Goal: Transaction & Acquisition: Purchase product/service

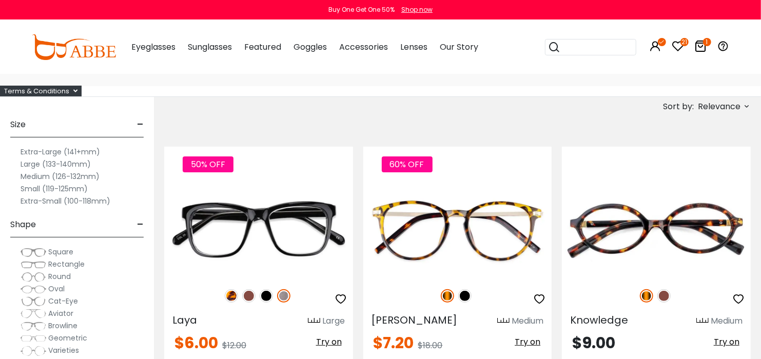
scroll to position [114, 0]
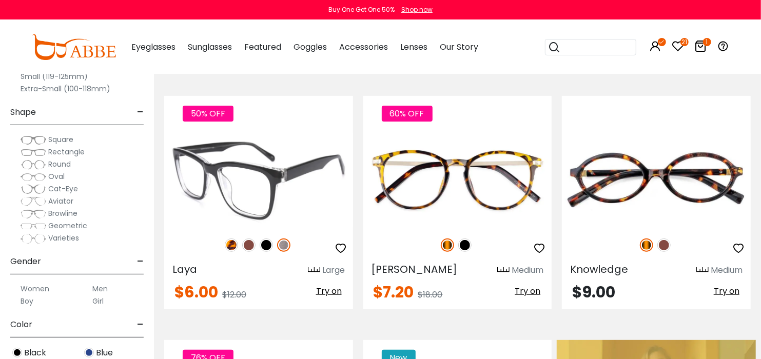
click at [247, 243] on img at bounding box center [248, 245] width 13 height 13
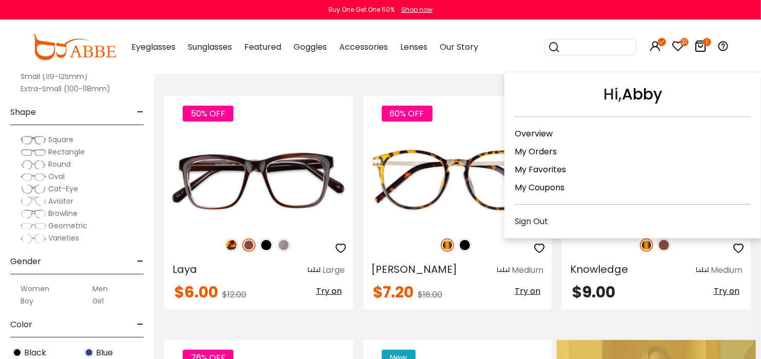
click at [656, 50] on icon at bounding box center [656, 46] width 12 height 12
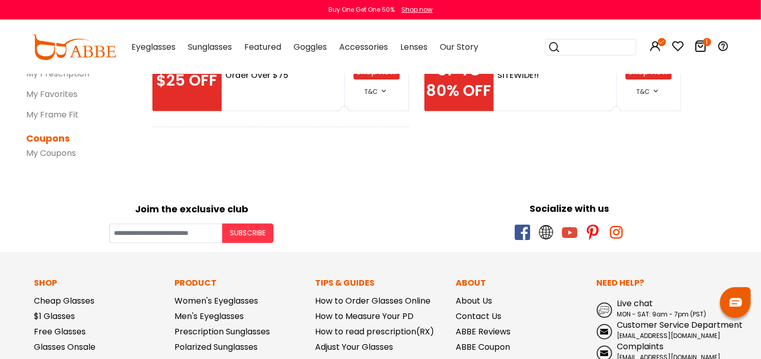
scroll to position [1, 0]
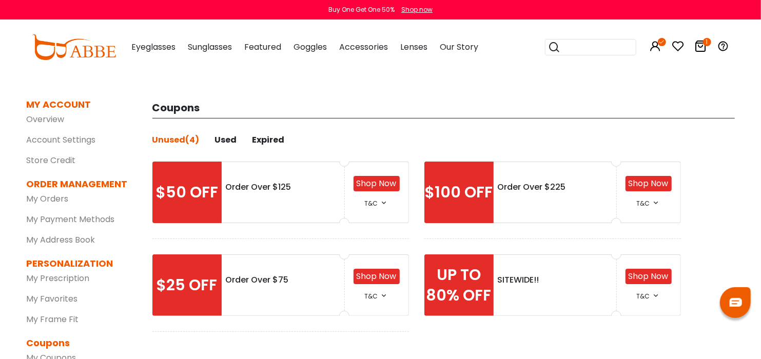
click at [639, 271] on link "Shop Now" at bounding box center [649, 276] width 40 height 12
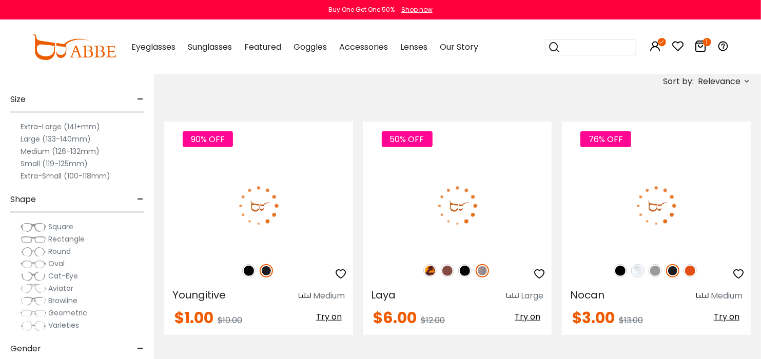
scroll to position [172, 0]
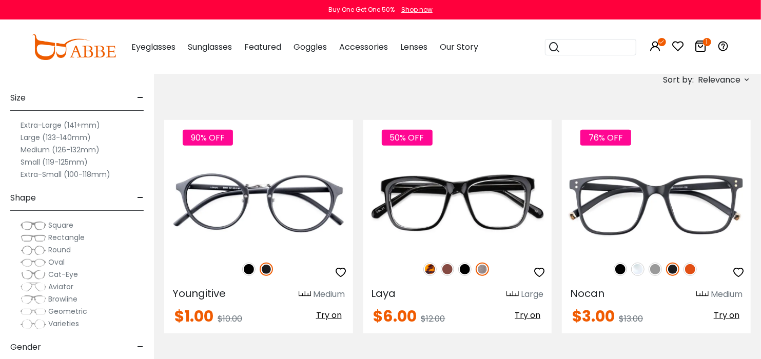
click at [700, 47] on icon at bounding box center [701, 46] width 12 height 12
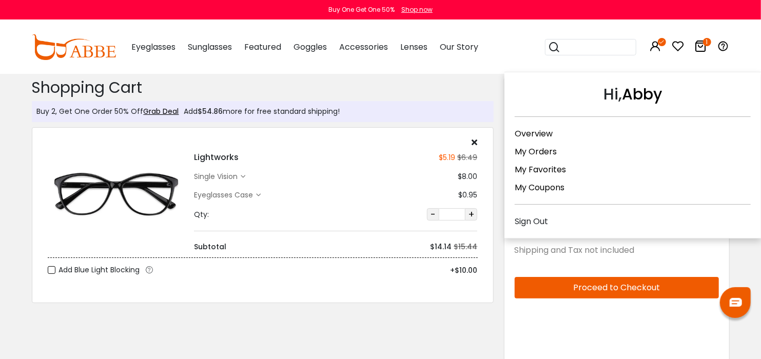
click at [659, 38] on icon at bounding box center [662, 42] width 8 height 8
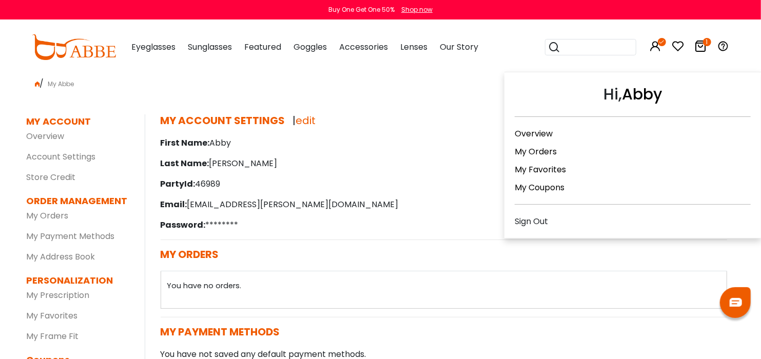
click at [639, 215] on div "Sign Out" at bounding box center [633, 221] width 236 height 13
click at [532, 217] on div "Sign Out" at bounding box center [633, 221] width 236 height 13
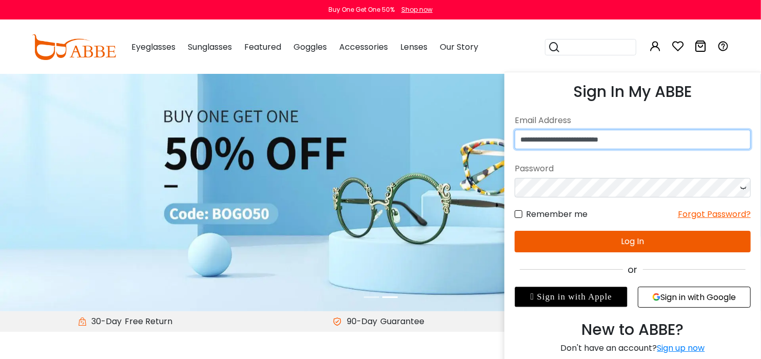
click at [664, 139] on input "**********" at bounding box center [633, 140] width 236 height 20
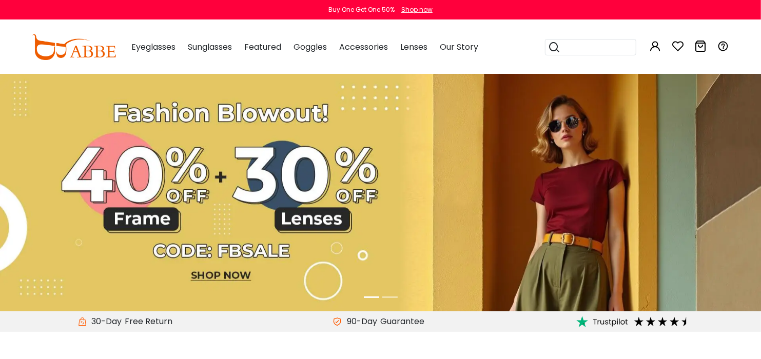
type input "**********"
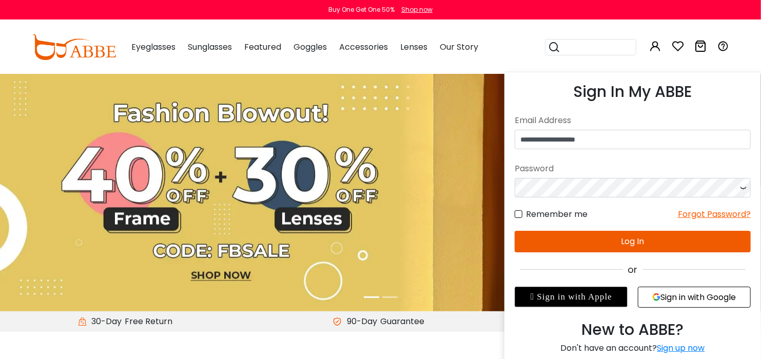
click at [614, 239] on button "Log In" at bounding box center [633, 242] width 236 height 22
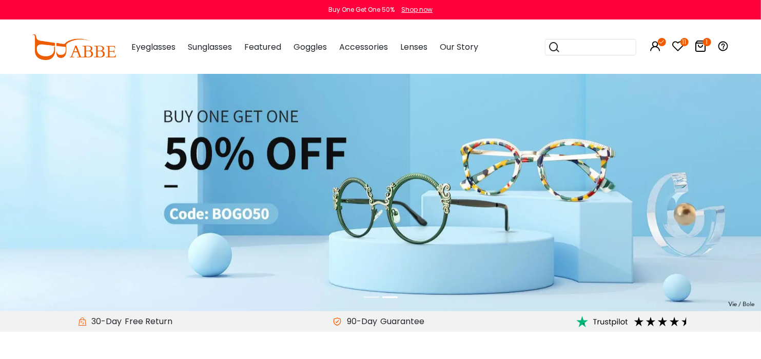
click at [699, 46] on icon at bounding box center [701, 46] width 12 height 12
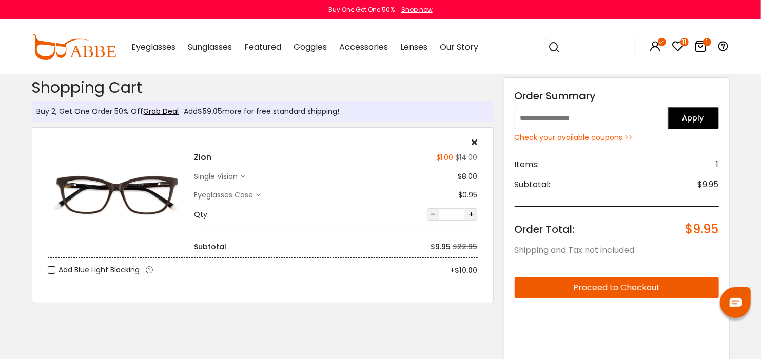
click at [628, 139] on div "Check your available coupons >>" at bounding box center [617, 137] width 204 height 11
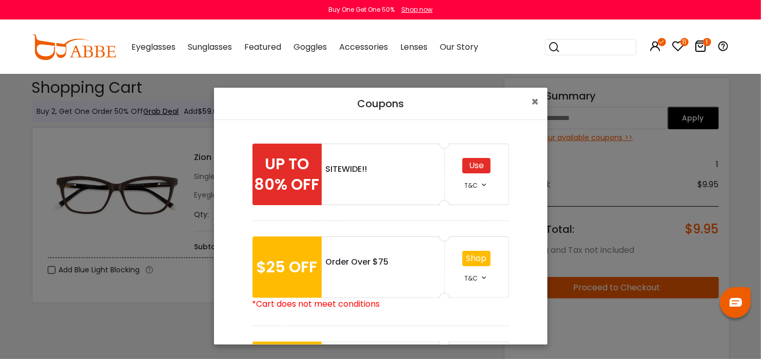
click at [479, 168] on div "Use" at bounding box center [476, 165] width 28 height 15
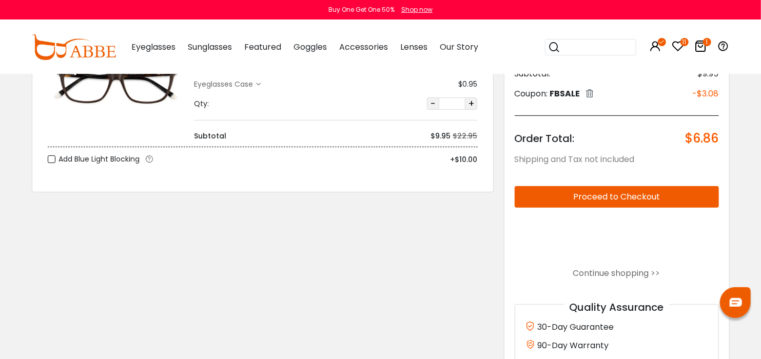
scroll to position [114, 0]
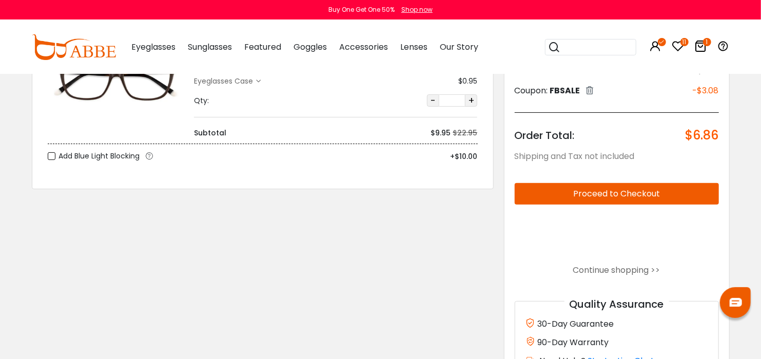
click at [675, 193] on button "Proceed to Checkout" at bounding box center [617, 194] width 204 height 22
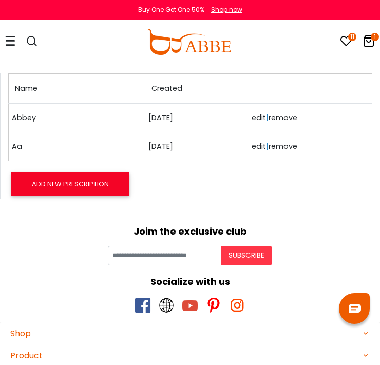
click at [34, 121] on link "Abbey" at bounding box center [37, 117] width 51 height 11
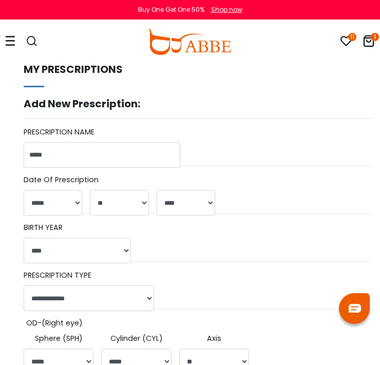
select select "*"
select select "**"
select select "****"
select select "******"
select select "*****"
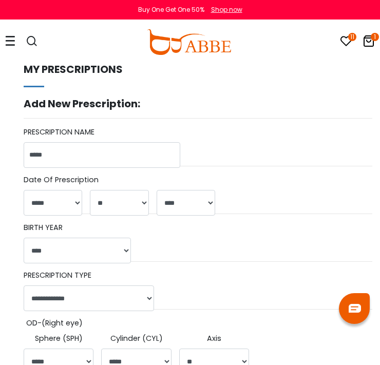
select select "*****"
select select "**"
select select "*****"
select select "***"
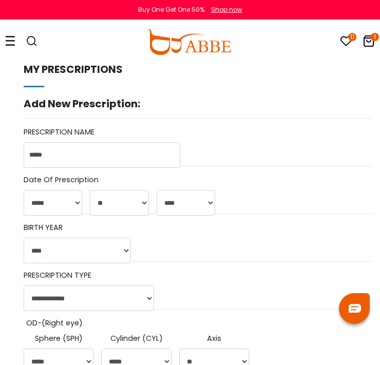
select select "****"
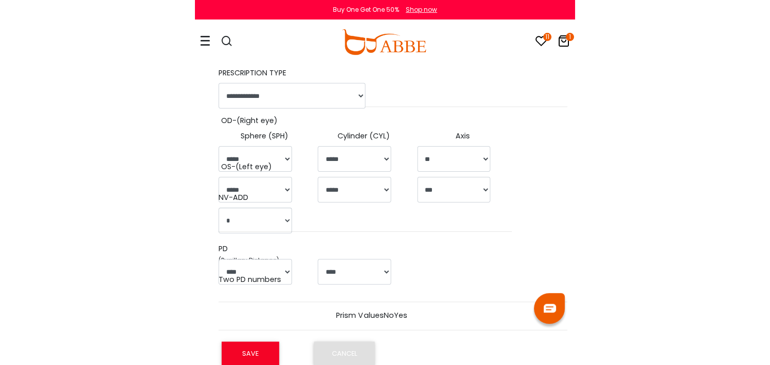
scroll to position [228, 0]
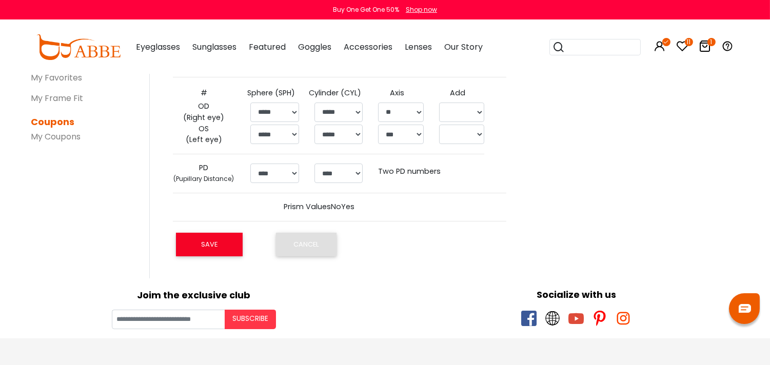
click at [379, 38] on div "1" at bounding box center [705, 47] width 12 height 53
click at [379, 42] on icon "1" at bounding box center [712, 42] width 8 height 8
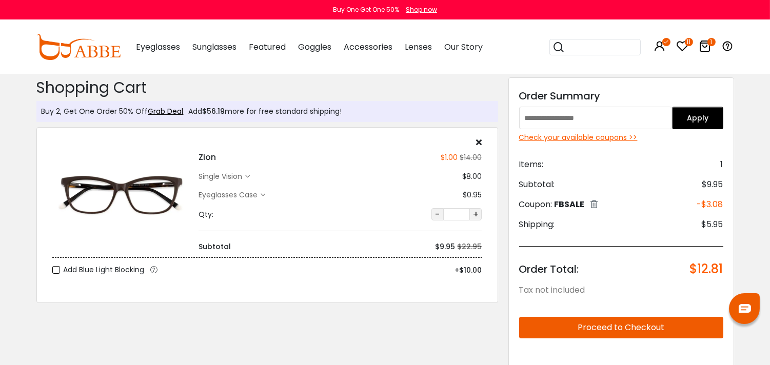
click at [619, 139] on div "Check your available coupons >>" at bounding box center [621, 137] width 204 height 11
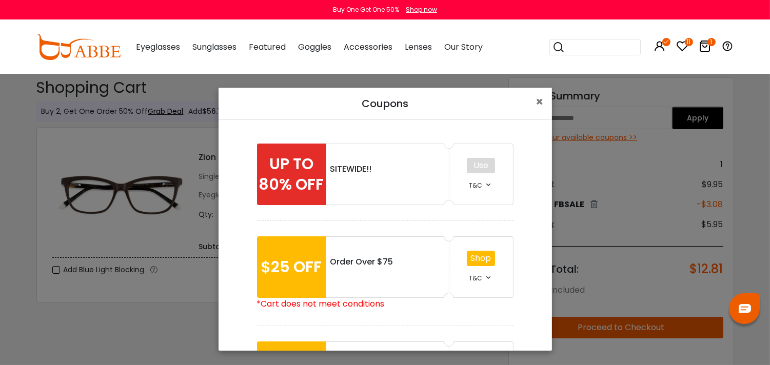
click at [429, 165] on div "SITEWIDE!!" at bounding box center [387, 169] width 114 height 12
click at [303, 169] on div "UP TO 80% OFF" at bounding box center [291, 175] width 69 height 62
click at [480, 166] on div "Use T&C" at bounding box center [482, 175] width 64 height 62
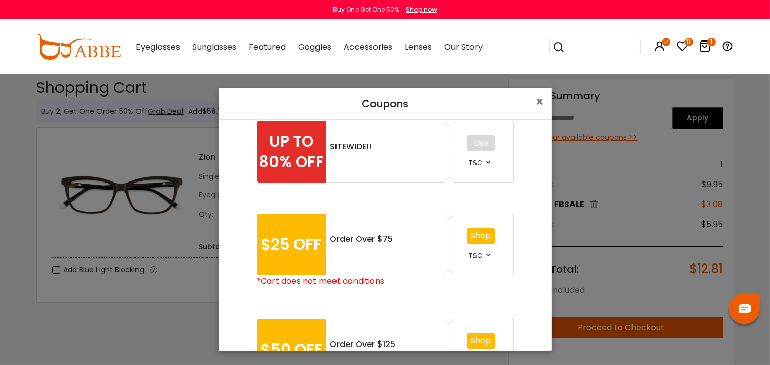
scroll to position [193, 0]
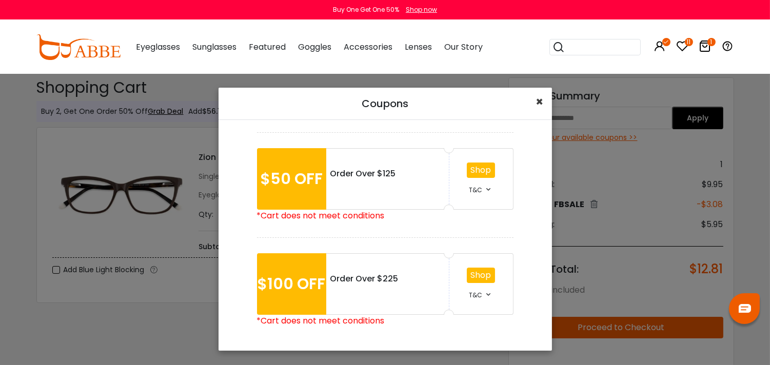
click at [546, 90] on button "×" at bounding box center [540, 102] width 24 height 29
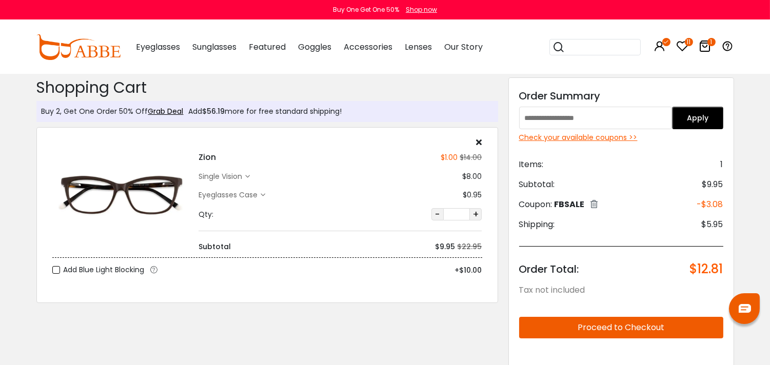
click at [594, 200] on icon at bounding box center [594, 204] width 7 height 8
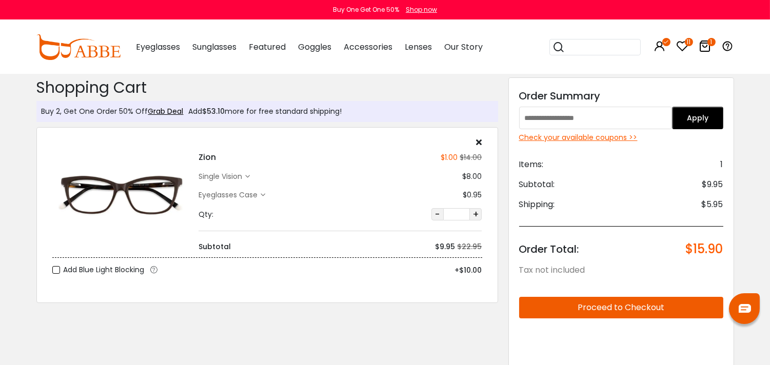
click at [626, 140] on div "Check your available coupons >>" at bounding box center [621, 137] width 204 height 11
click at [555, 128] on div "Discount Code: Order Summary Apply Check your available coupons >> Items: 1 Sub…" at bounding box center [622, 289] width 226 height 425
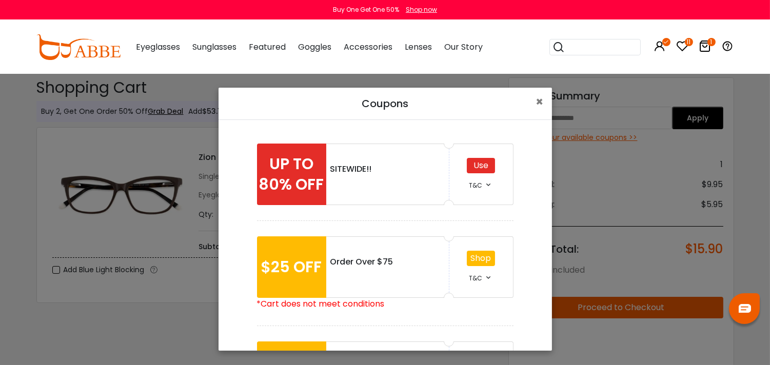
click at [489, 162] on div "Use" at bounding box center [481, 165] width 28 height 15
click at [485, 161] on div "Use" at bounding box center [481, 165] width 28 height 15
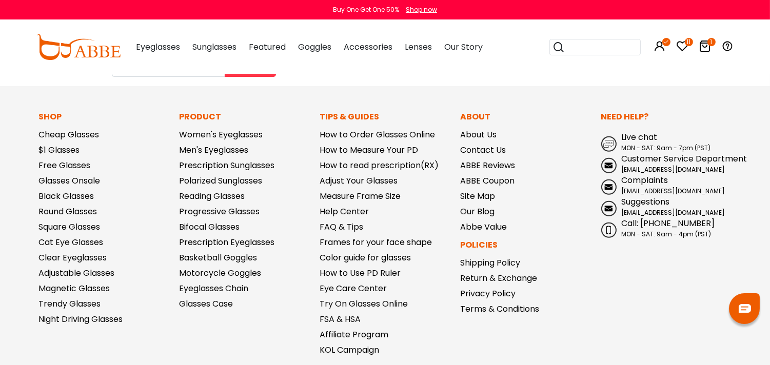
scroll to position [746, 0]
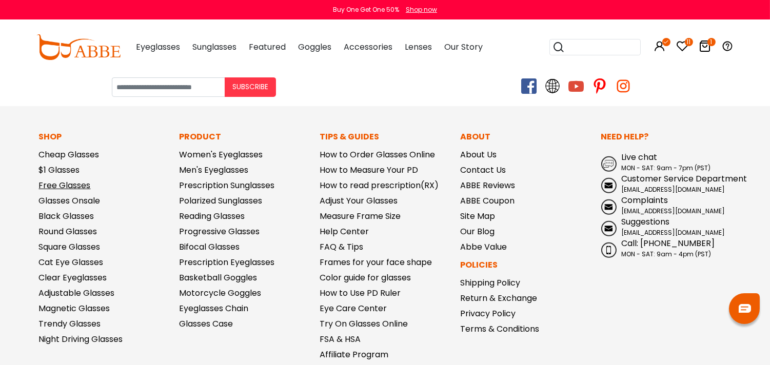
click at [73, 187] on link "Free Glasses" at bounding box center [65, 186] width 52 height 12
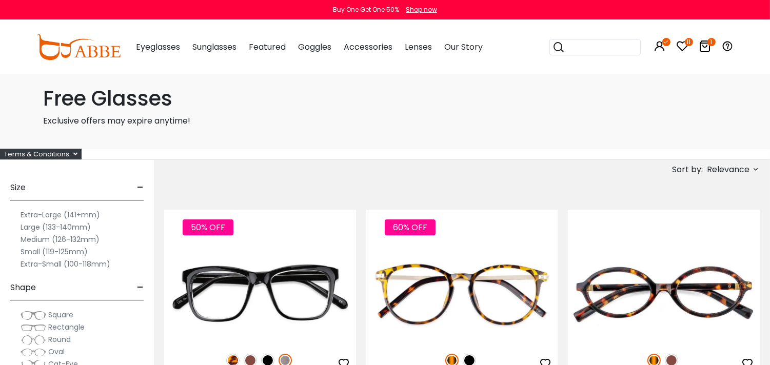
click at [730, 162] on span "Relevance" at bounding box center [728, 170] width 43 height 18
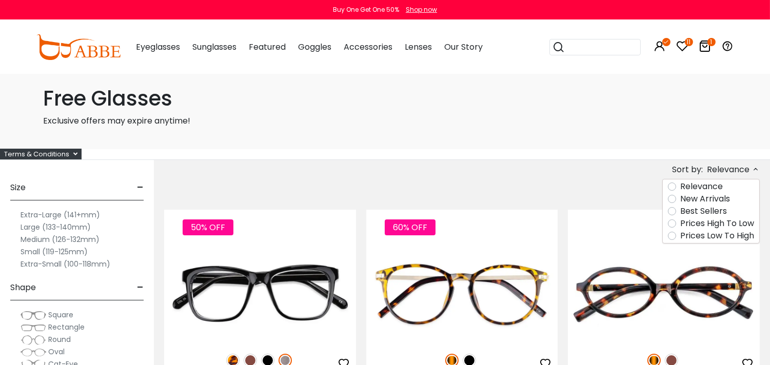
click at [688, 235] on label "Prices Low To High" at bounding box center [717, 236] width 74 height 12
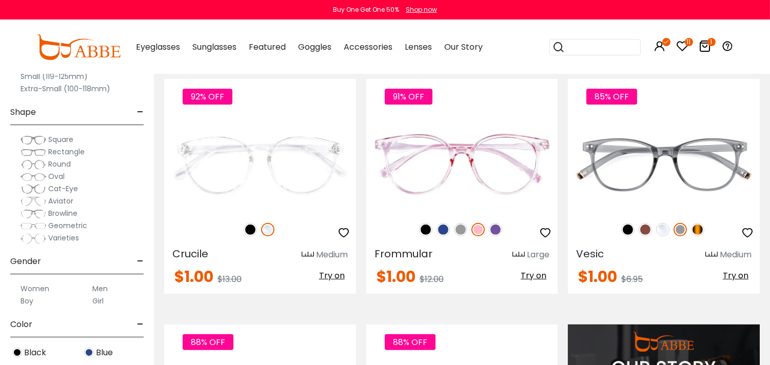
scroll to position [627, 0]
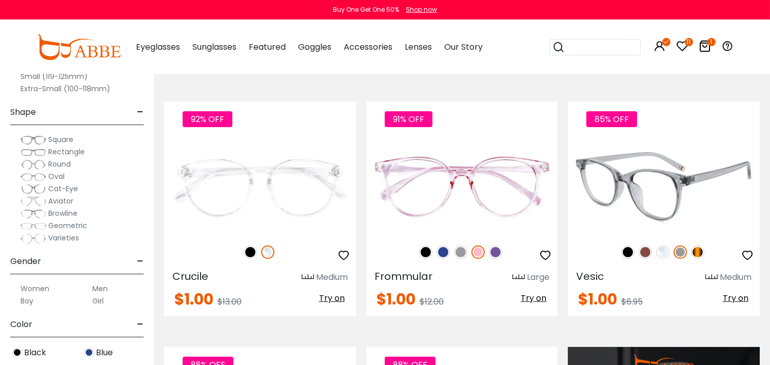
click at [697, 256] on img at bounding box center [697, 252] width 13 height 13
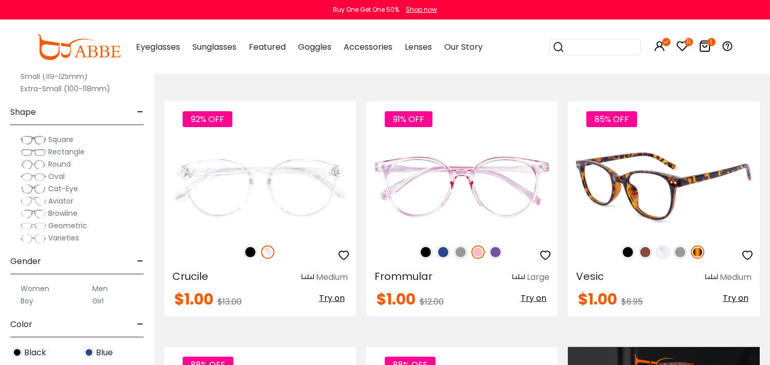
click at [628, 255] on img at bounding box center [627, 252] width 13 height 13
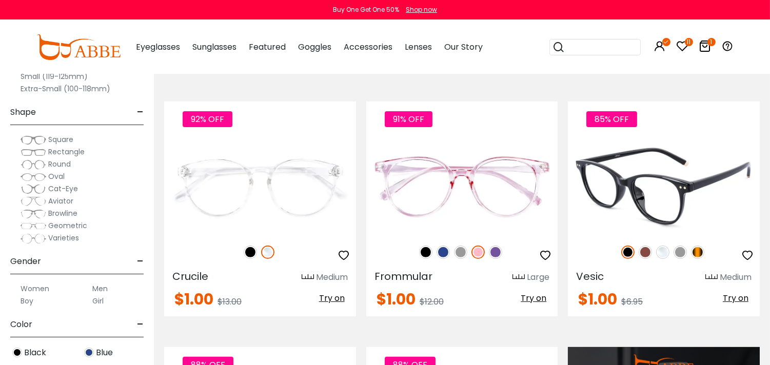
click at [642, 249] on img at bounding box center [645, 252] width 13 height 13
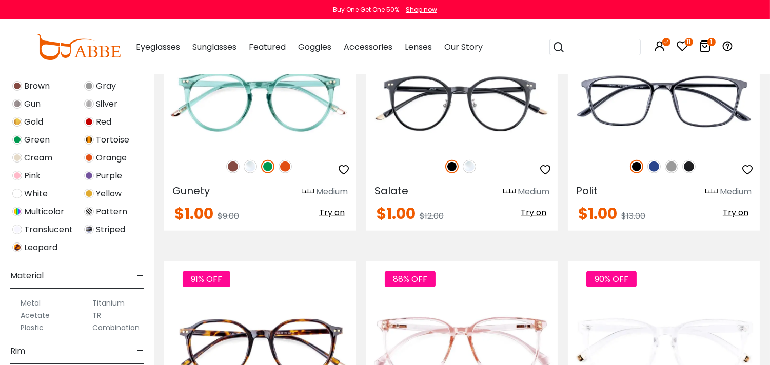
scroll to position [1824, 0]
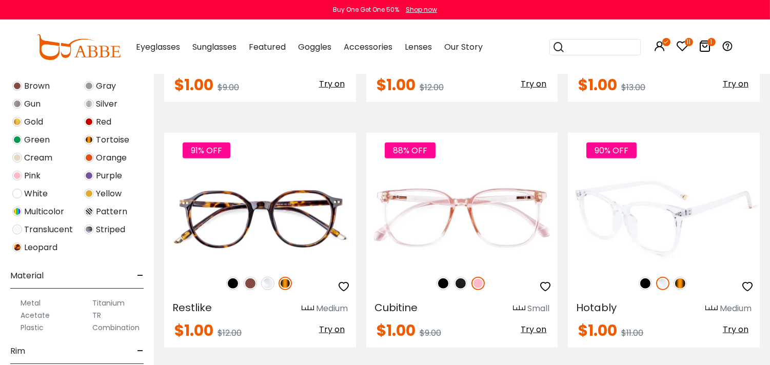
click at [680, 288] on img at bounding box center [680, 283] width 13 height 13
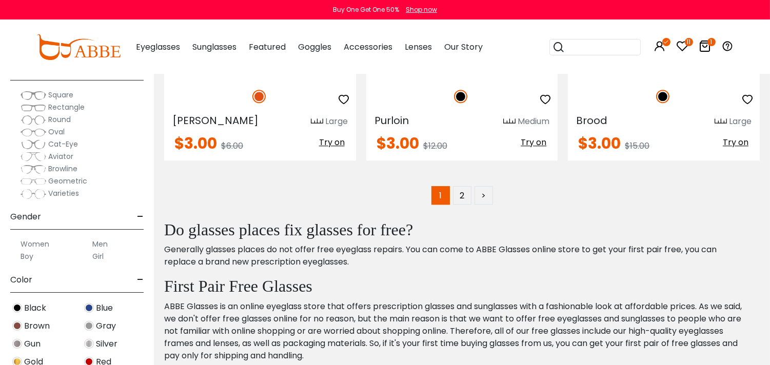
scroll to position [18, 0]
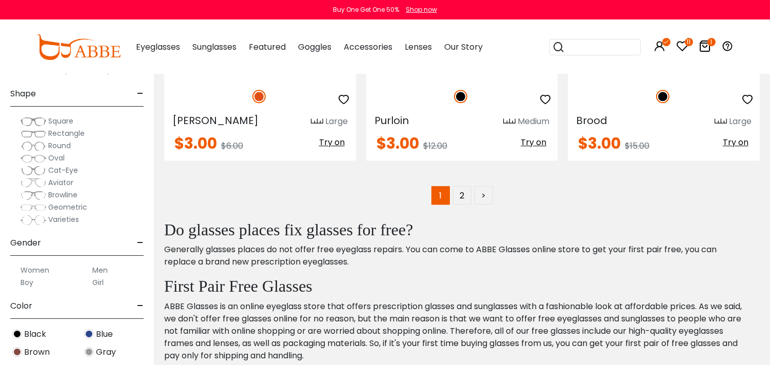
click at [70, 167] on span "Cat-Eye" at bounding box center [63, 170] width 30 height 10
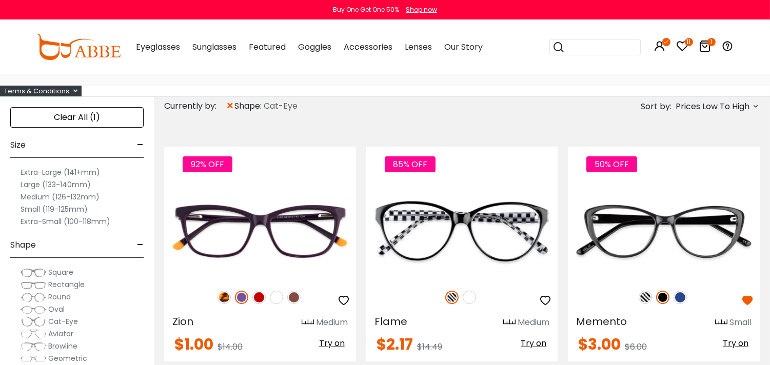
scroll to position [114, 0]
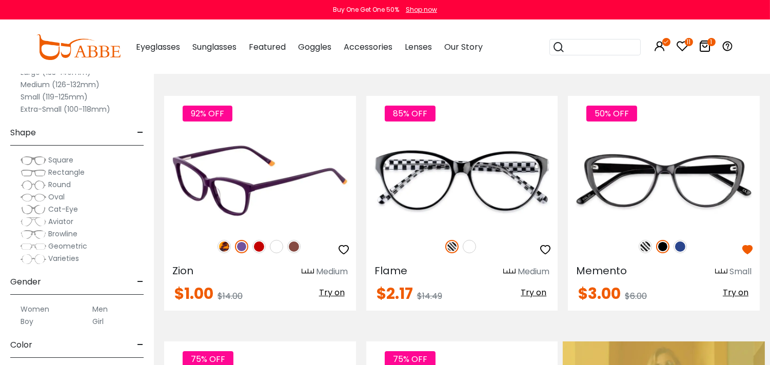
click at [295, 244] on img at bounding box center [293, 246] width 13 height 13
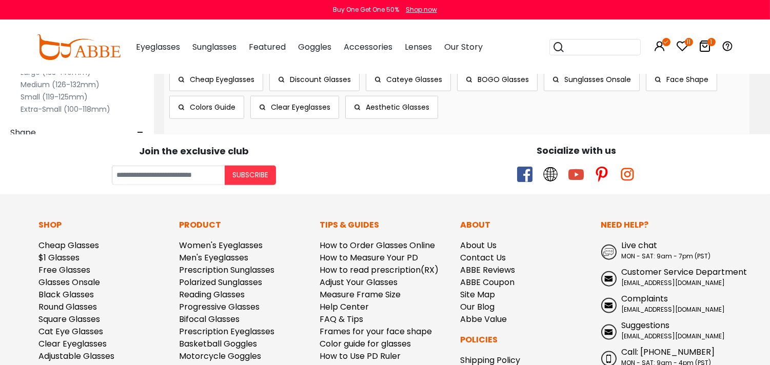
scroll to position [2408, 0]
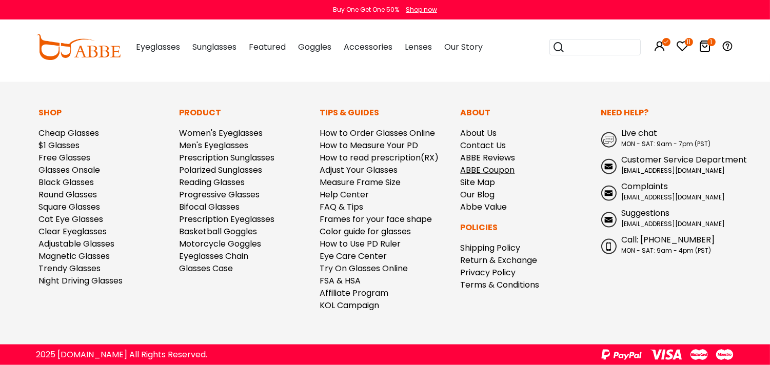
click at [493, 167] on link "ABBE Coupon" at bounding box center [488, 170] width 54 height 12
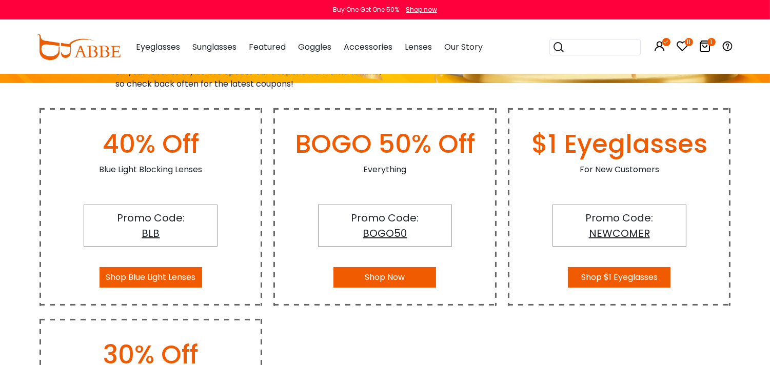
scroll to position [171, 0]
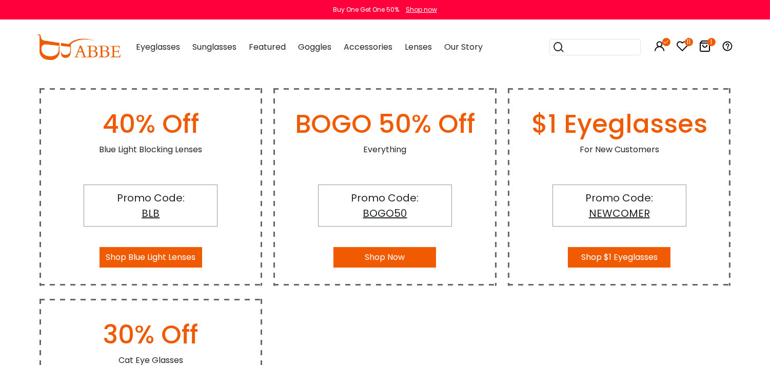
click at [642, 213] on span "NEWCOMER" at bounding box center [619, 213] width 61 height 14
click at [702, 45] on icon at bounding box center [705, 46] width 12 height 12
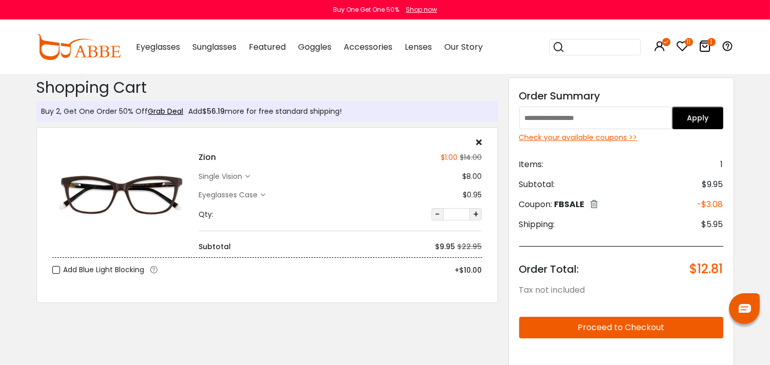
click at [585, 111] on input "text" at bounding box center [595, 118] width 153 height 23
type input "********"
click at [714, 122] on button "Apply" at bounding box center [697, 118] width 51 height 23
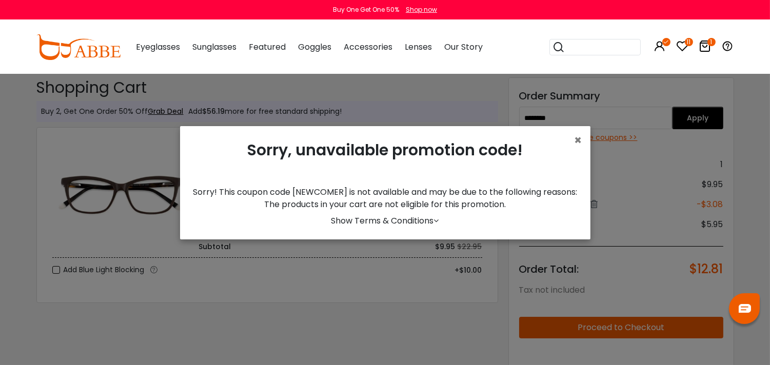
click at [406, 226] on link "Show Terms & Conditions" at bounding box center [386, 221] width 108 height 12
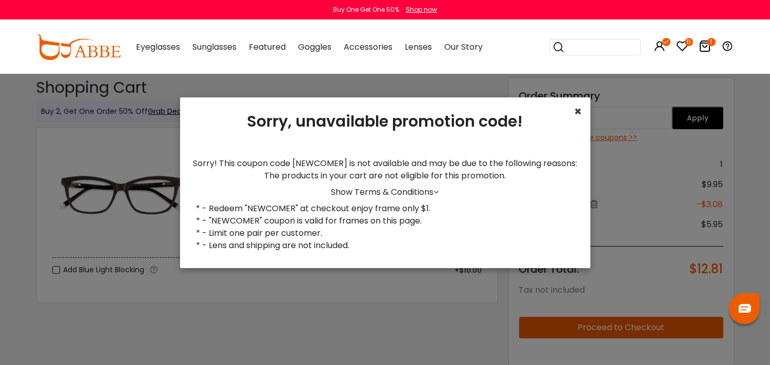
click at [577, 109] on span "×" at bounding box center [579, 111] width 8 height 17
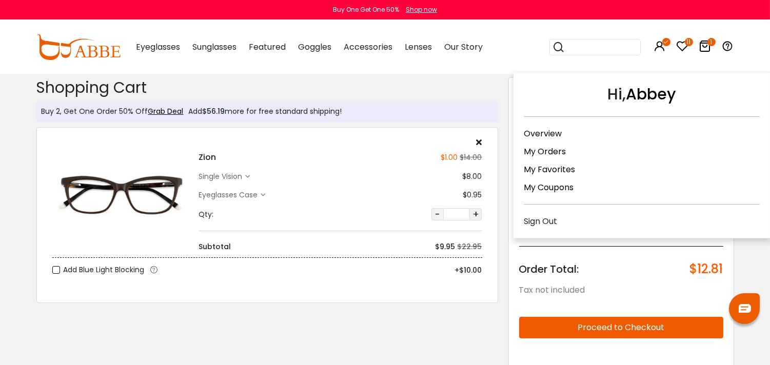
click at [669, 43] on icon at bounding box center [667, 42] width 8 height 8
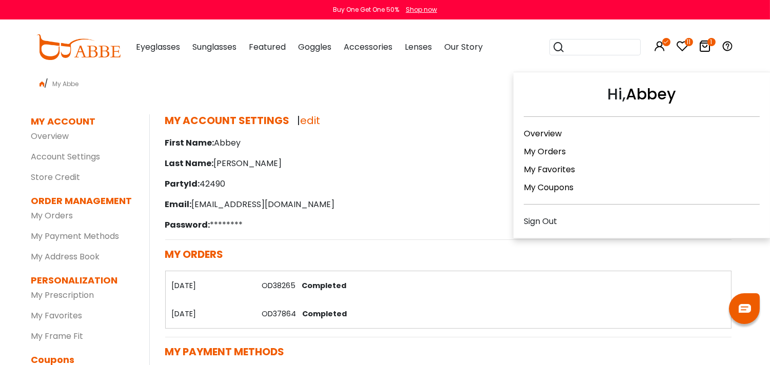
click at [565, 215] on div "Sign Out" at bounding box center [642, 221] width 236 height 13
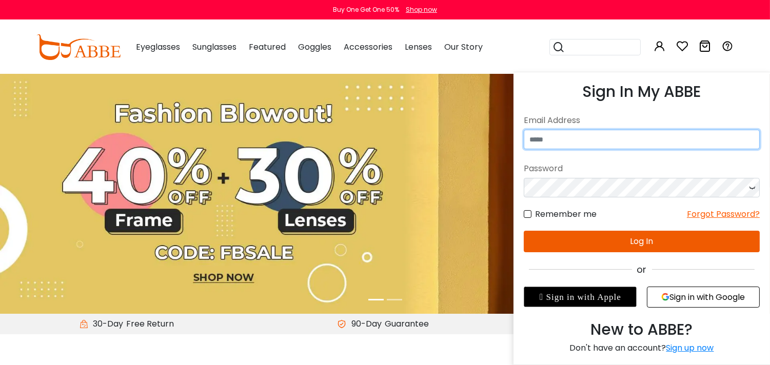
type input "**********"
click at [649, 137] on input "**********" at bounding box center [642, 140] width 236 height 20
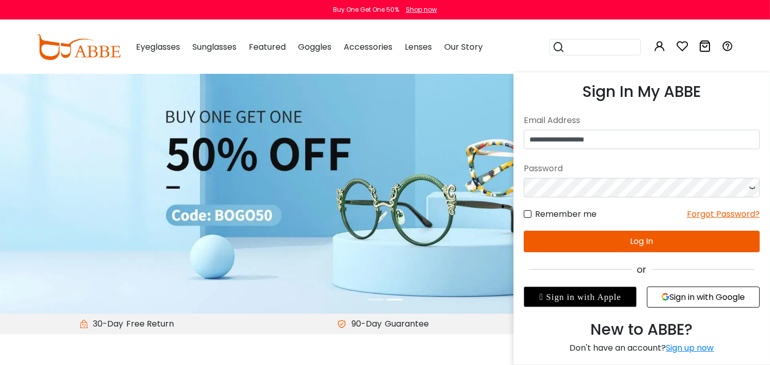
click at [665, 43] on icon at bounding box center [660, 46] width 12 height 12
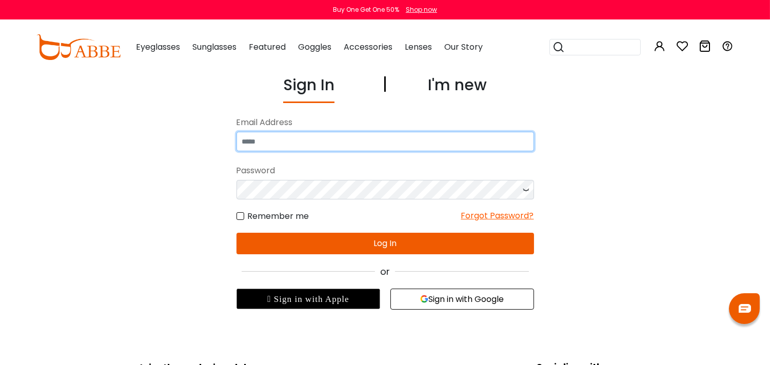
type input "**********"
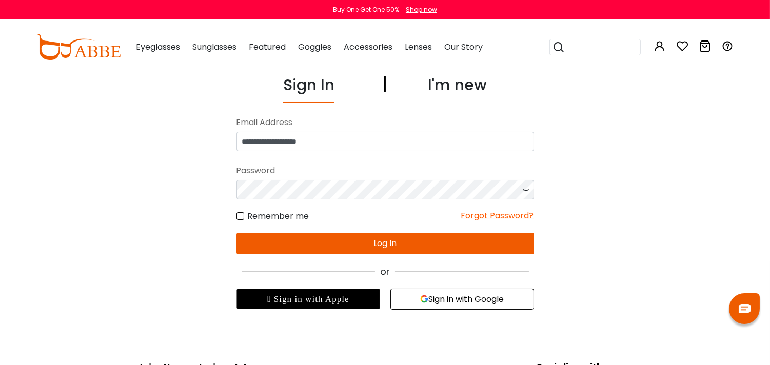
type input "**********"
click at [493, 84] on div "Sign In I'm new" at bounding box center [386, 88] width 298 height 30
click at [477, 85] on div "I'm new" at bounding box center [457, 88] width 59 height 30
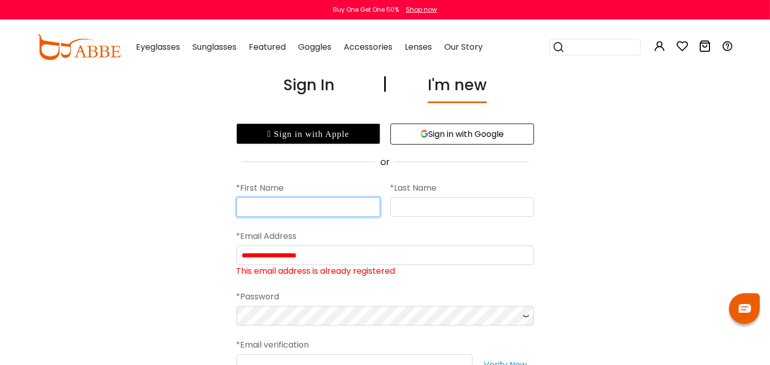
click at [350, 206] on input "text" at bounding box center [309, 208] width 144 height 20
type input "*******"
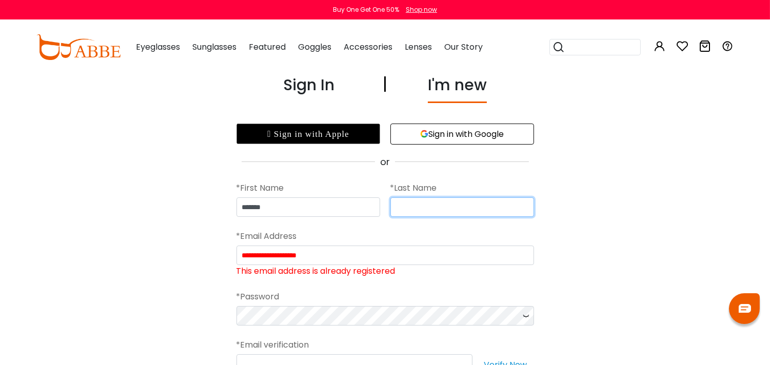
type input "********"
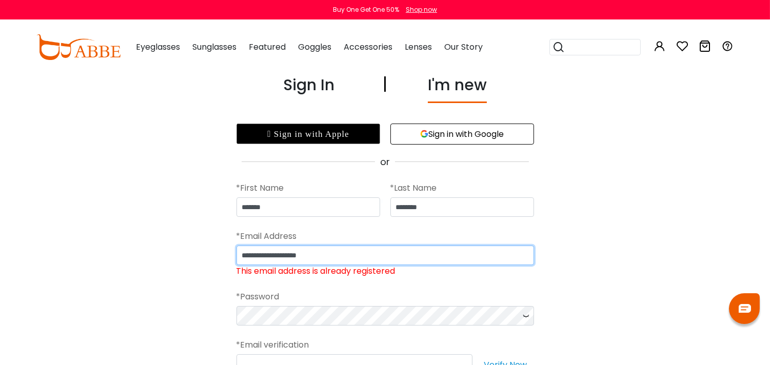
click at [394, 252] on input "**********" at bounding box center [386, 256] width 298 height 20
type input "**********"
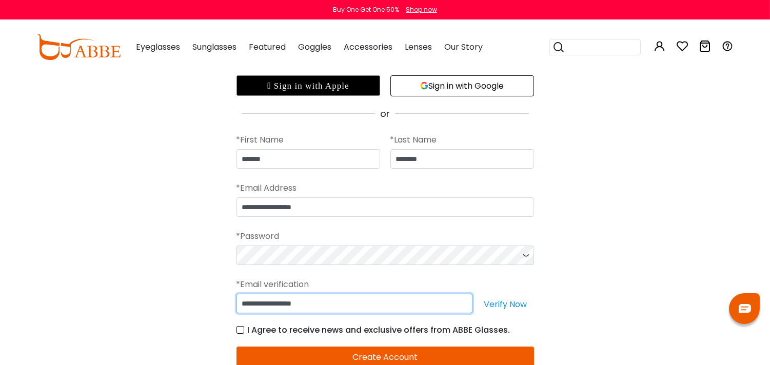
scroll to position [114, 0]
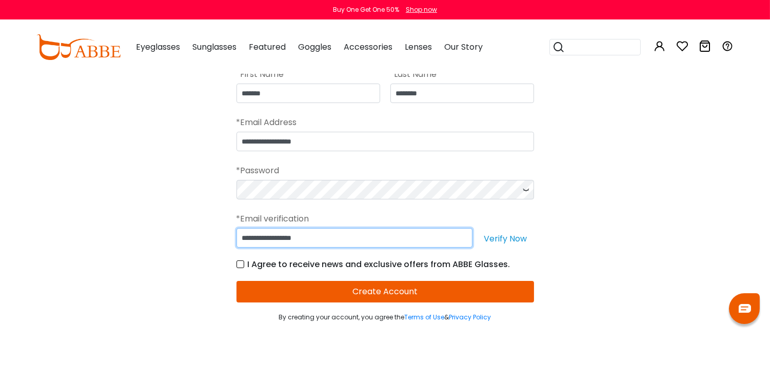
type input "**********"
click at [453, 286] on button "Create Account" at bounding box center [386, 292] width 298 height 22
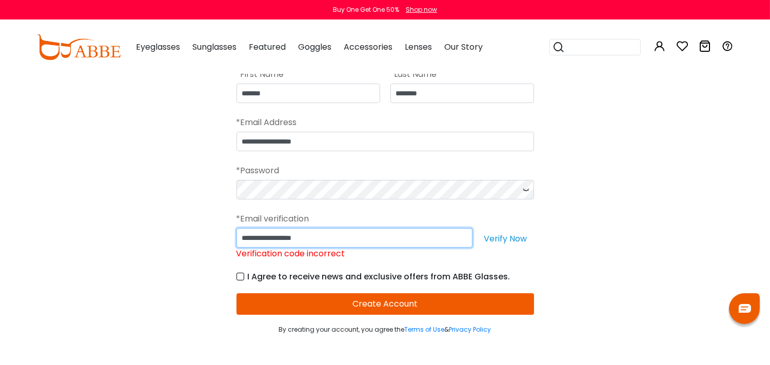
click at [376, 241] on input "**********" at bounding box center [355, 238] width 236 height 20
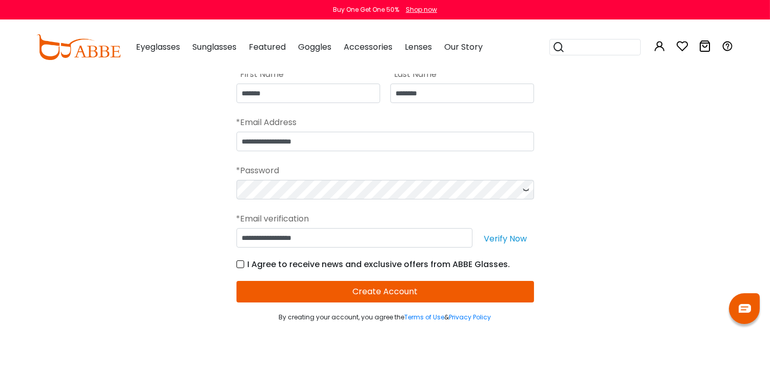
click at [499, 238] on button "Verify Now" at bounding box center [506, 238] width 56 height 20
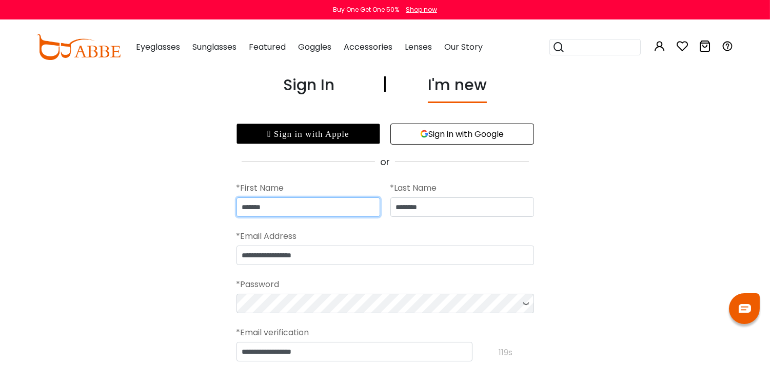
click at [312, 209] on input "*******" at bounding box center [309, 208] width 144 height 20
type input "*******"
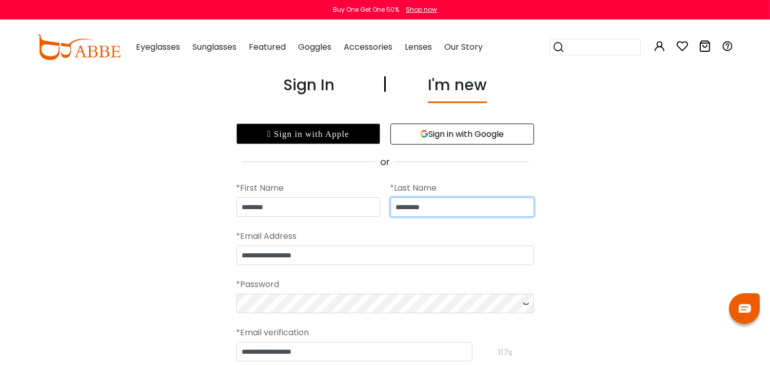
click at [476, 206] on input "********" at bounding box center [463, 208] width 144 height 20
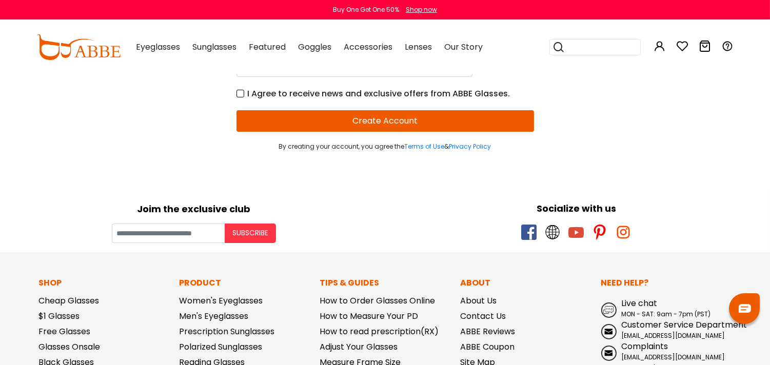
type input "********"
click at [499, 117] on button "Create Account" at bounding box center [386, 121] width 298 height 22
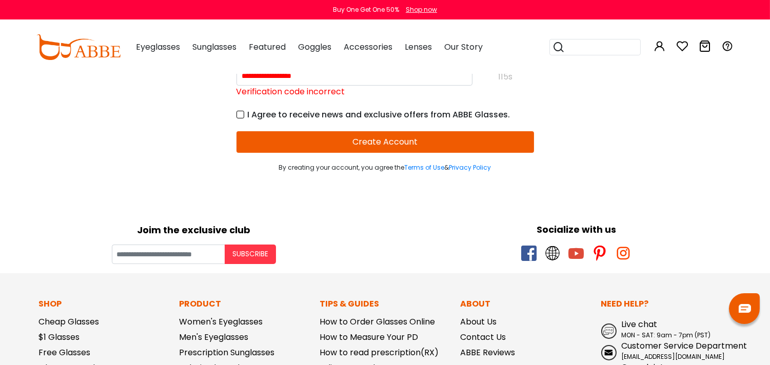
scroll to position [114, 0]
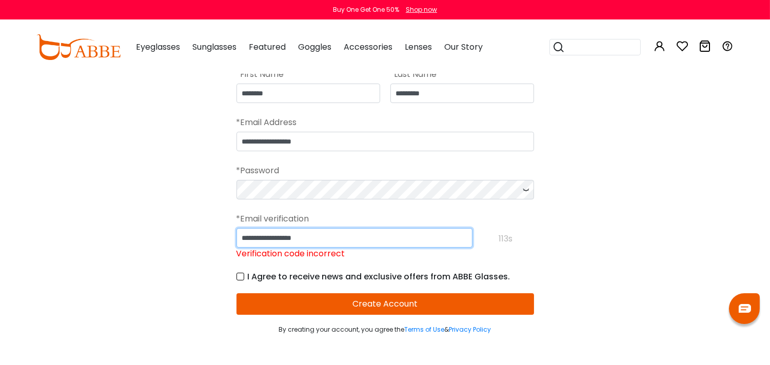
click at [345, 237] on input "**********" at bounding box center [355, 238] width 236 height 20
click at [344, 237] on input "**********" at bounding box center [355, 238] width 236 height 20
click at [344, 238] on input "**********" at bounding box center [355, 238] width 236 height 20
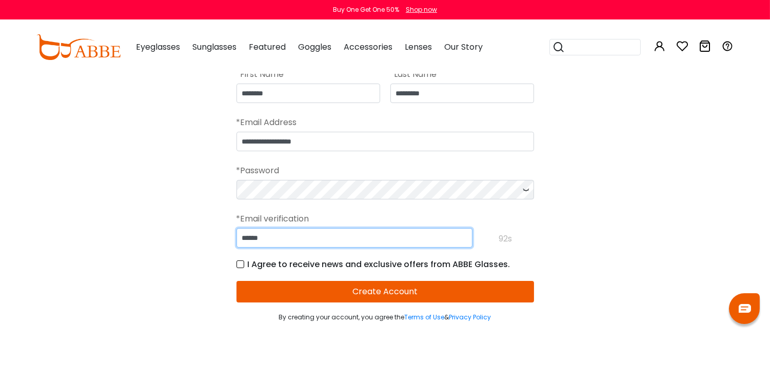
type input "******"
click at [337, 300] on button "Create Account" at bounding box center [386, 292] width 298 height 22
click at [361, 286] on button "Create Account" at bounding box center [386, 292] width 298 height 22
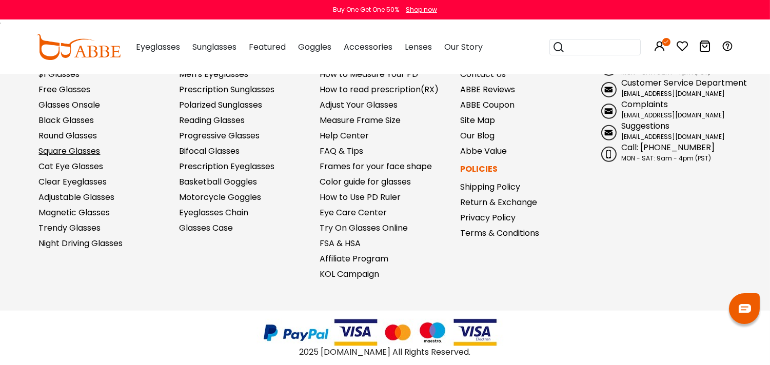
scroll to position [718, 0]
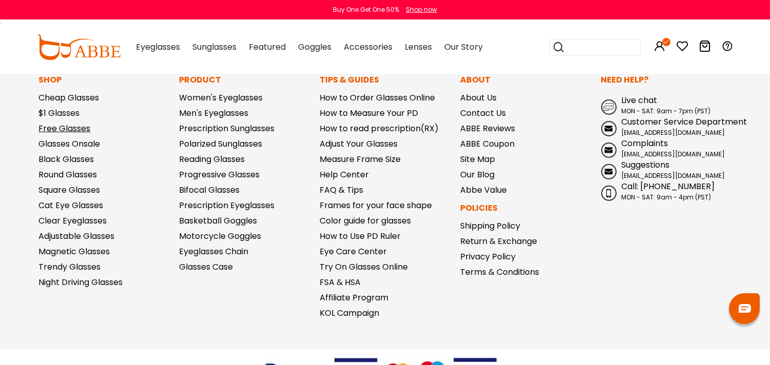
click at [66, 130] on link "Free Glasses" at bounding box center [65, 129] width 52 height 12
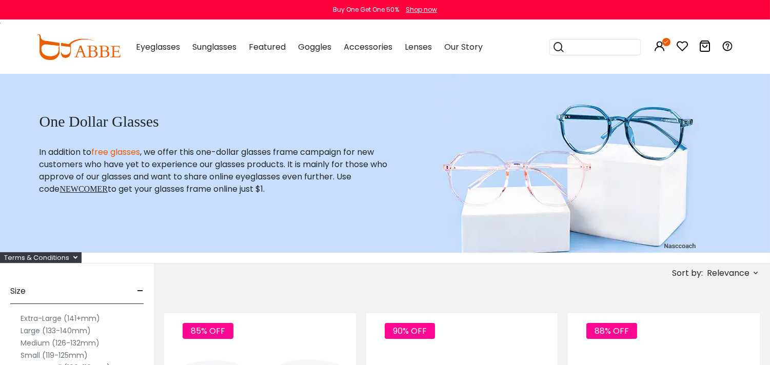
click at [741, 267] on span "Relevance" at bounding box center [728, 273] width 43 height 18
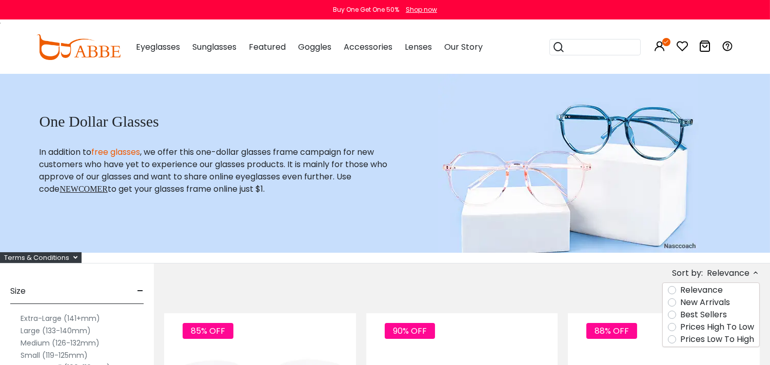
click at [398, 278] on div "Sort by: Relevance Relevance New Arrivals Best Sellers Prices High To Low" at bounding box center [462, 273] width 596 height 19
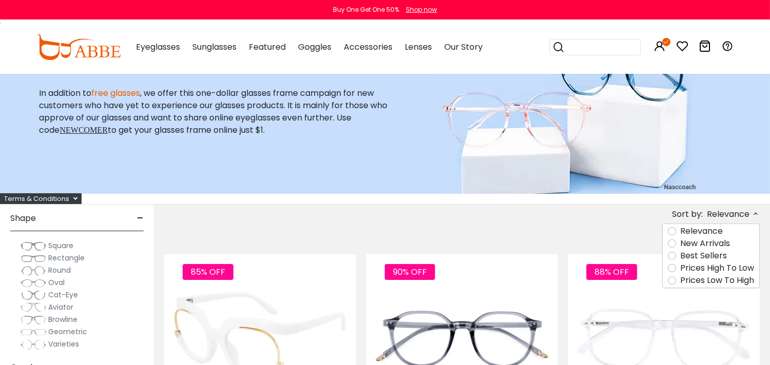
scroll to position [114, 0]
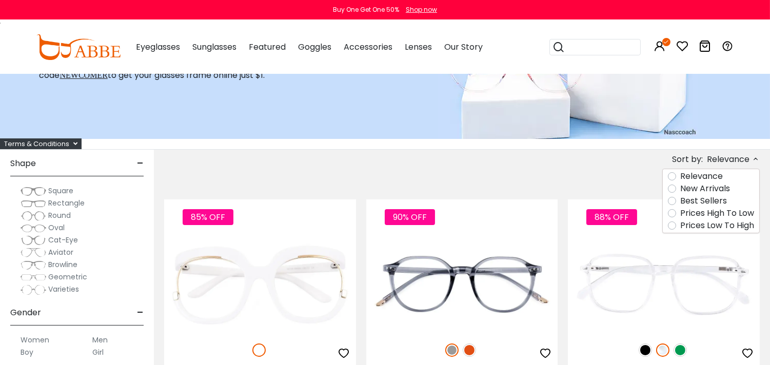
click at [34, 238] on img at bounding box center [34, 241] width 26 height 10
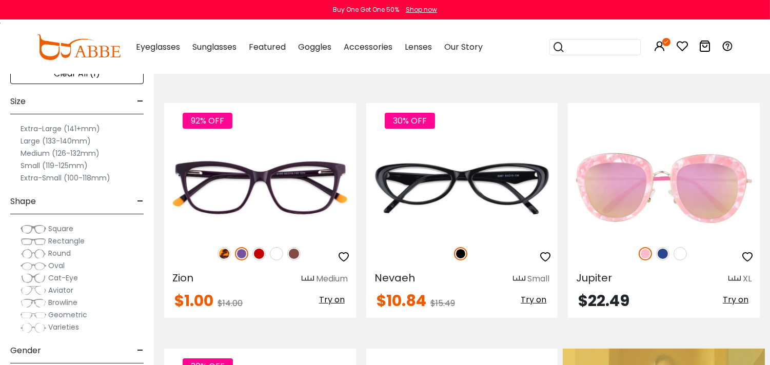
scroll to position [228, 0]
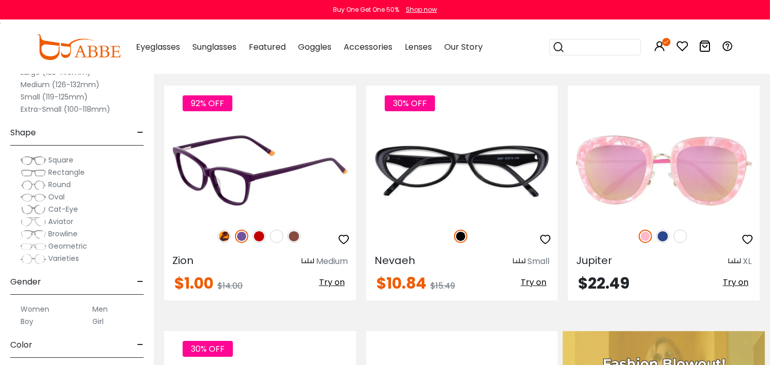
click at [299, 233] on img at bounding box center [293, 236] width 13 height 13
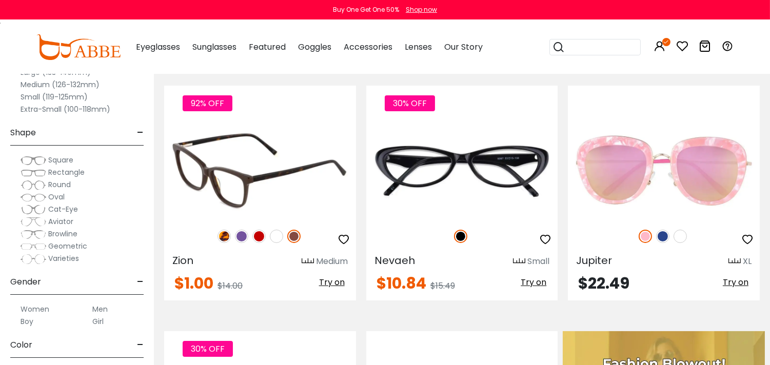
click at [342, 238] on icon "button" at bounding box center [344, 239] width 12 height 12
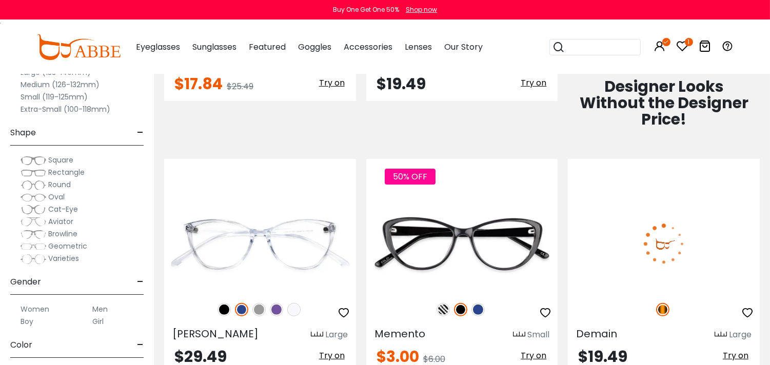
scroll to position [741, 0]
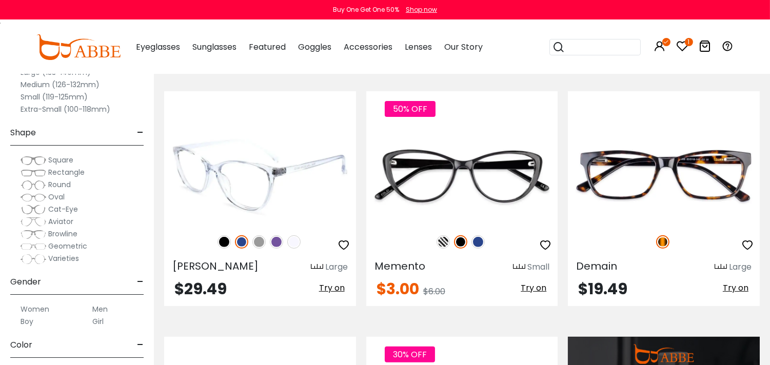
click at [224, 240] on img at bounding box center [224, 242] width 13 height 13
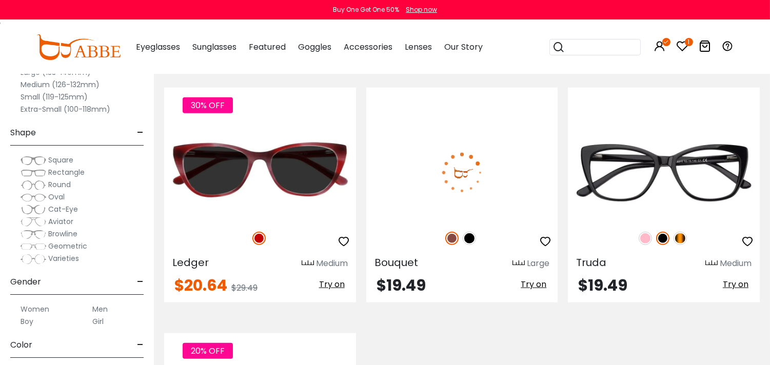
scroll to position [1482, 0]
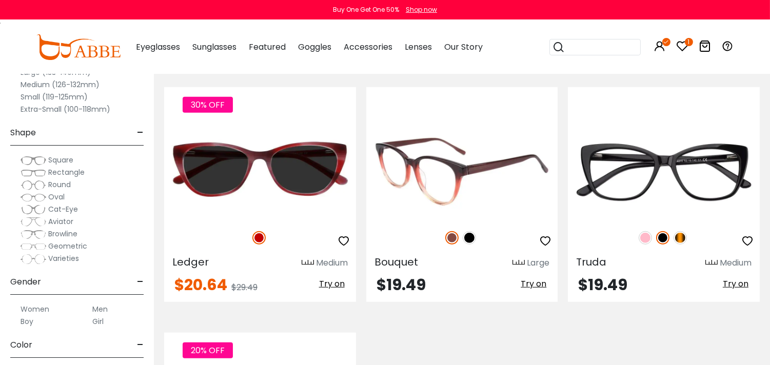
drag, startPoint x: 531, startPoint y: 285, endPoint x: 536, endPoint y: 282, distance: 6.2
click at [531, 285] on span "Try on" at bounding box center [534, 284] width 26 height 12
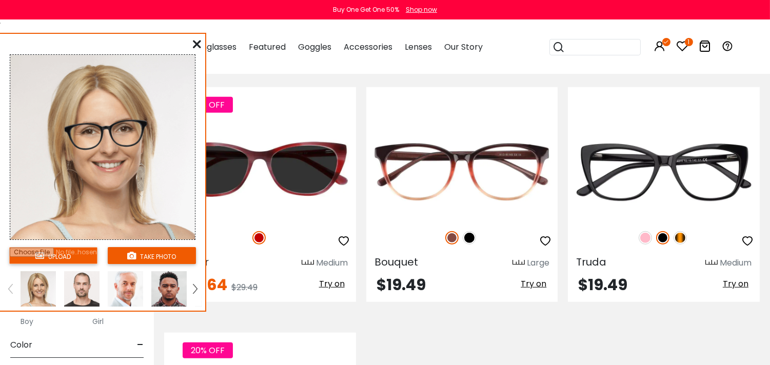
click at [83, 291] on img at bounding box center [81, 288] width 35 height 35
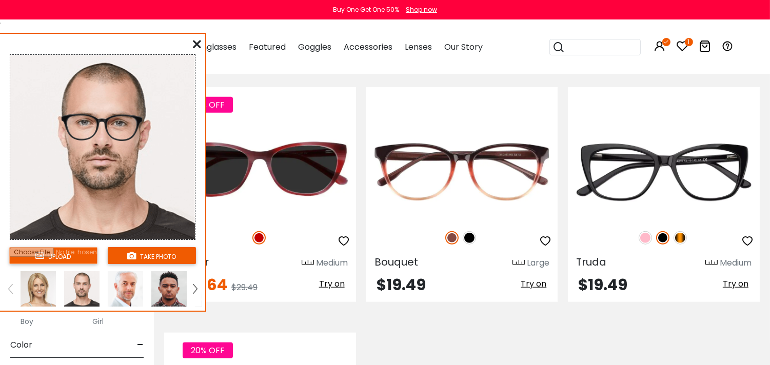
click at [37, 290] on img at bounding box center [38, 288] width 35 height 35
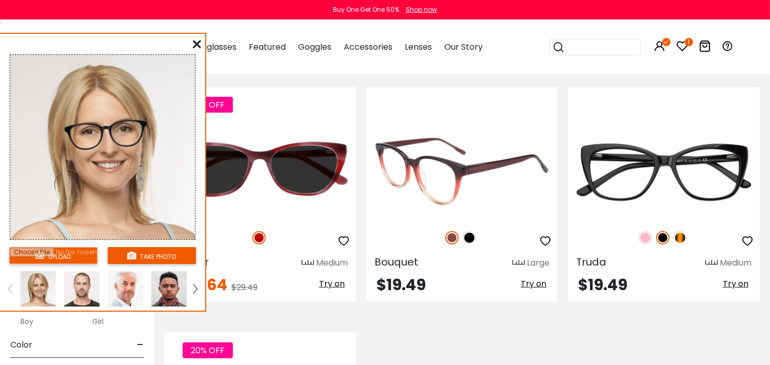
click at [453, 235] on img at bounding box center [451, 237] width 13 height 13
click at [473, 242] on img at bounding box center [469, 237] width 13 height 13
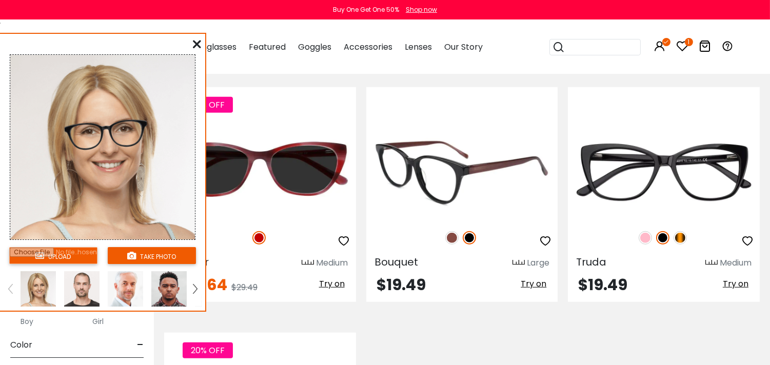
click at [450, 240] on img at bounding box center [451, 237] width 13 height 13
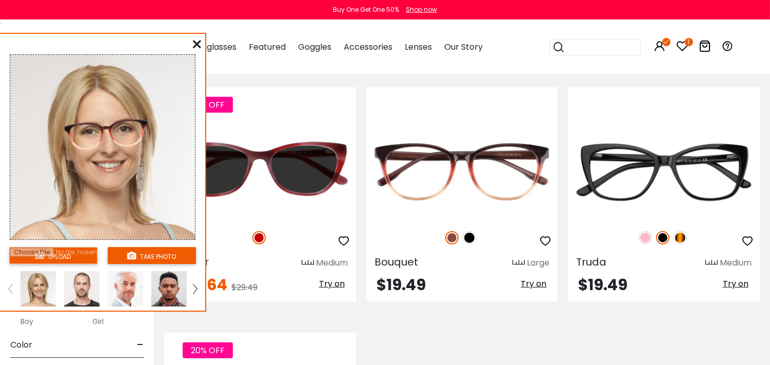
click at [52, 249] on input "file" at bounding box center [53, 255] width 88 height 17
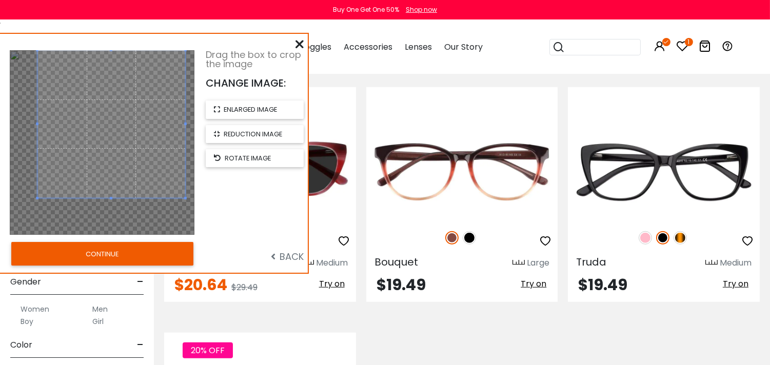
drag, startPoint x: 76, startPoint y: 139, endPoint x: 88, endPoint y: 71, distance: 69.3
click at [88, 71] on span at bounding box center [111, 124] width 148 height 148
click at [109, 252] on button "CONTINUE" at bounding box center [102, 254] width 182 height 24
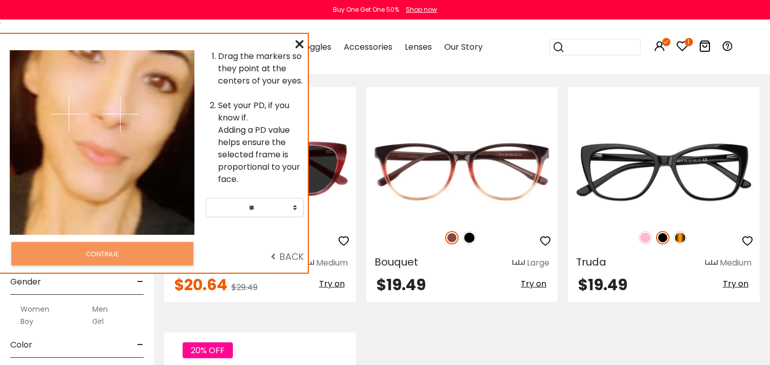
click at [144, 106] on div at bounding box center [148, 142] width 92 height 185
drag, startPoint x: 57, startPoint y: 102, endPoint x: 85, endPoint y: 47, distance: 61.5
click at [85, 47] on div "Drag the markers so they point at the centers of your eyes. Set your PD, if you…" at bounding box center [154, 153] width 308 height 239
drag, startPoint x: 84, startPoint y: 63, endPoint x: 88, endPoint y: 42, distance: 21.9
click at [88, 42] on div "Drag the markers so they point at the centers of your eyes. Set your PD, if you…" at bounding box center [154, 153] width 308 height 239
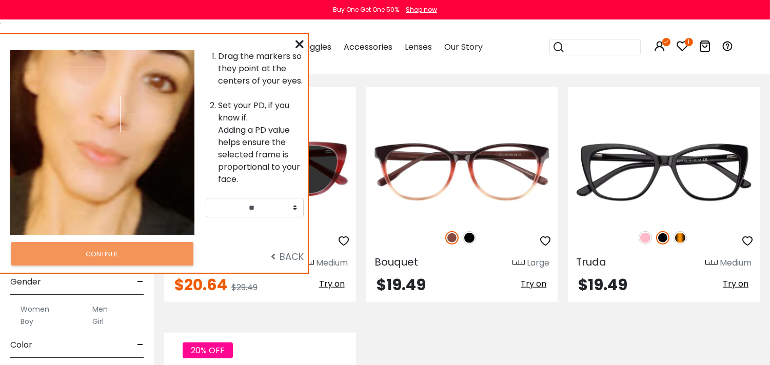
drag, startPoint x: 89, startPoint y: 79, endPoint x: 88, endPoint y: 47, distance: 31.3
click at [88, 47] on div "Drag the markers so they point at the centers of your eyes. Set your PD, if you…" at bounding box center [154, 153] width 308 height 239
drag, startPoint x: 110, startPoint y: 109, endPoint x: 161, endPoint y: 83, distance: 56.7
click at [161, 83] on img at bounding box center [161, 85] width 36 height 36
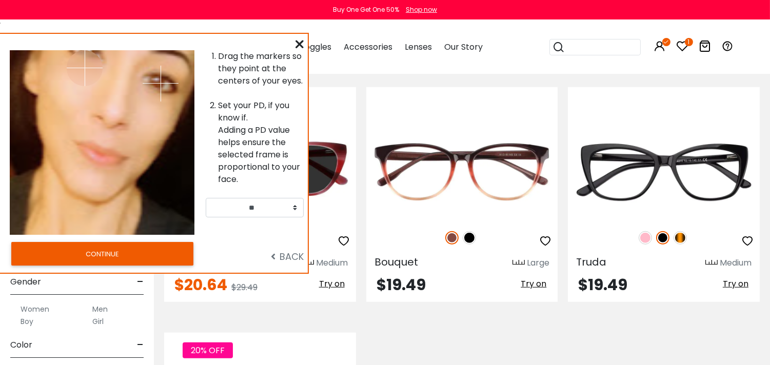
drag, startPoint x: 87, startPoint y: 62, endPoint x: 85, endPoint y: 28, distance: 34.0
click at [129, 260] on button "CONTINUE" at bounding box center [102, 254] width 182 height 24
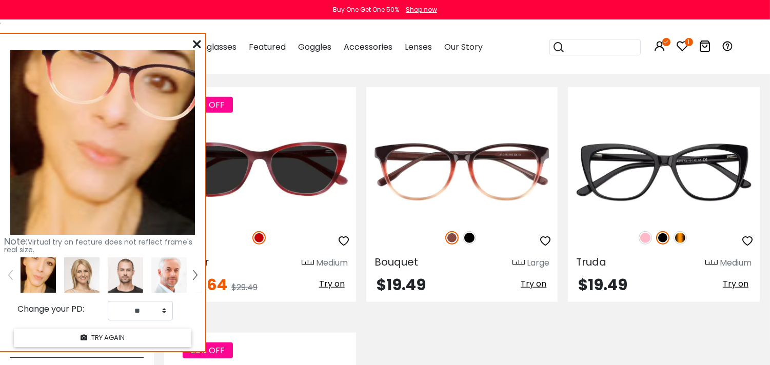
click at [81, 265] on img at bounding box center [81, 275] width 35 height 35
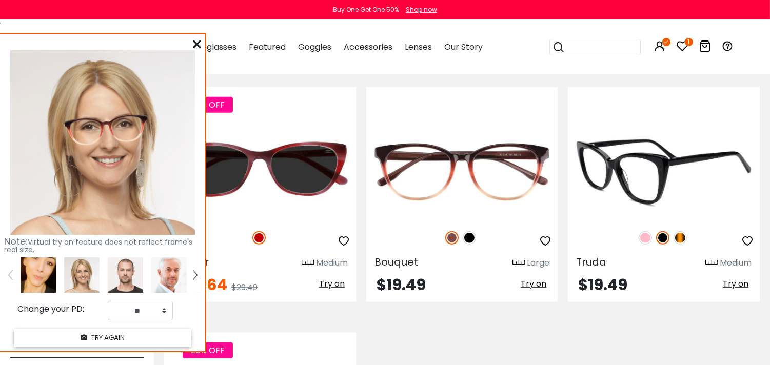
click at [678, 237] on img at bounding box center [680, 237] width 13 height 13
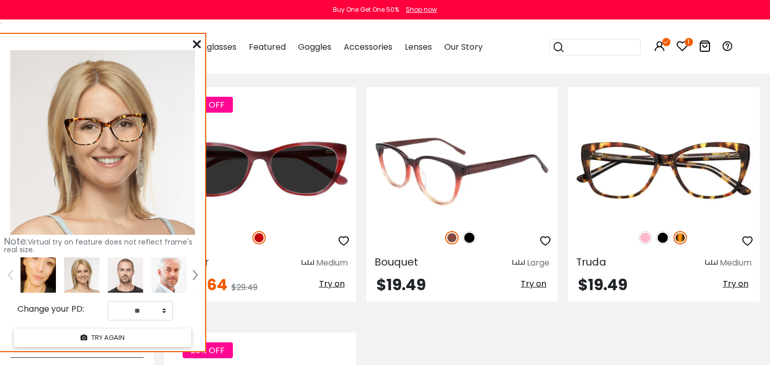
click at [470, 235] on img at bounding box center [469, 237] width 13 height 13
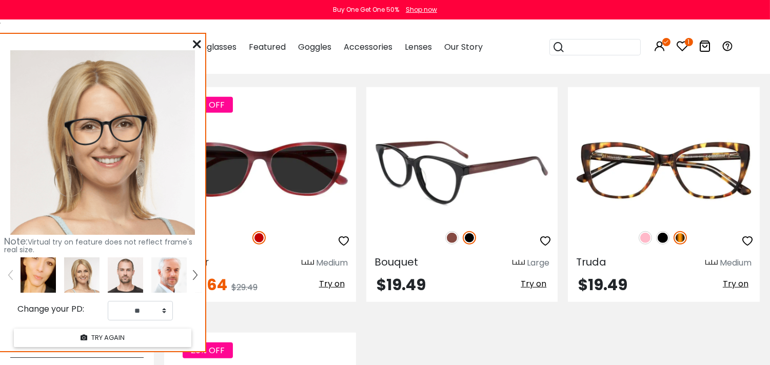
click at [453, 234] on img at bounding box center [451, 237] width 13 height 13
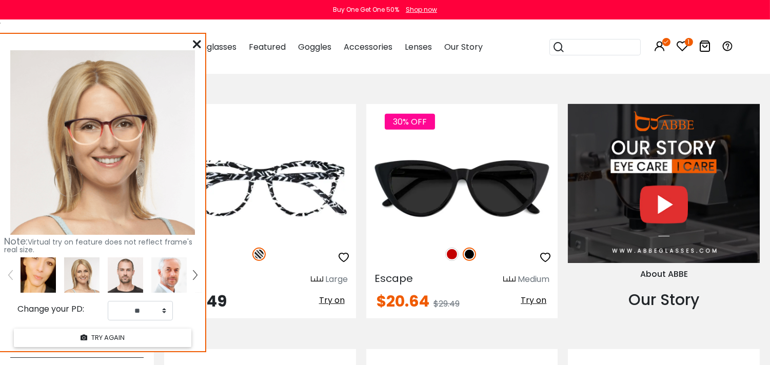
scroll to position [969, 0]
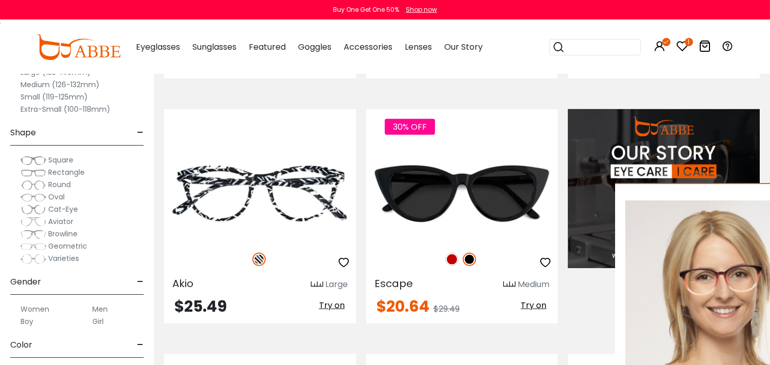
drag, startPoint x: 157, startPoint y: 42, endPoint x: 750, endPoint y: 188, distance: 610.9
click at [770, 196] on html "Eyeglasses Thanks for your subscription Please use coupon code " NEWCOMER " to …" at bounding box center [385, 350] width 770 height 2638
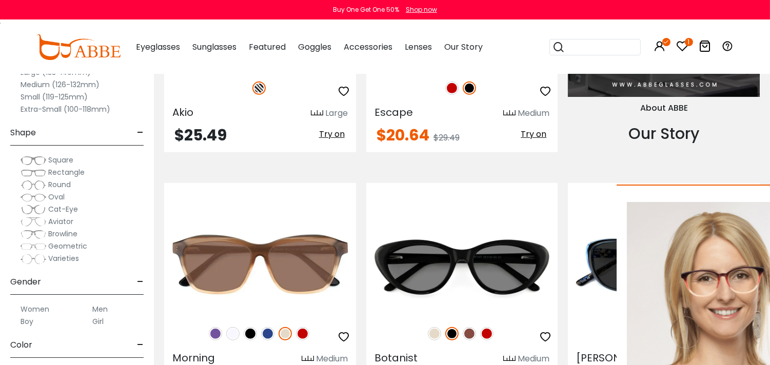
scroll to position [1254, 0]
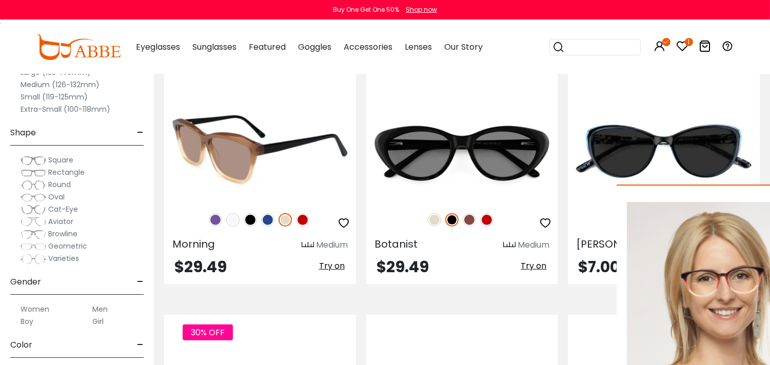
click at [226, 224] on img at bounding box center [232, 219] width 13 height 13
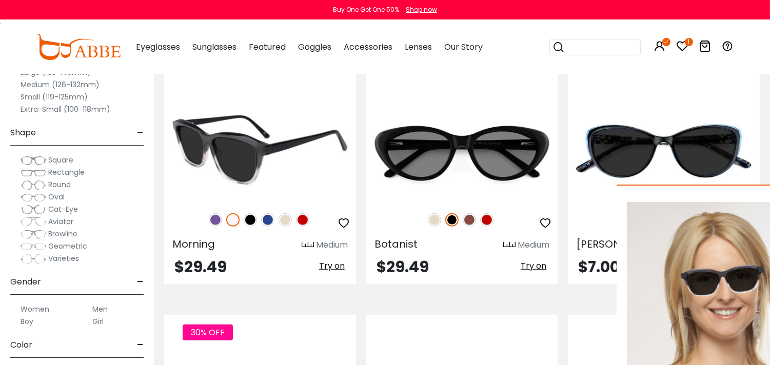
click at [301, 219] on img at bounding box center [302, 219] width 13 height 13
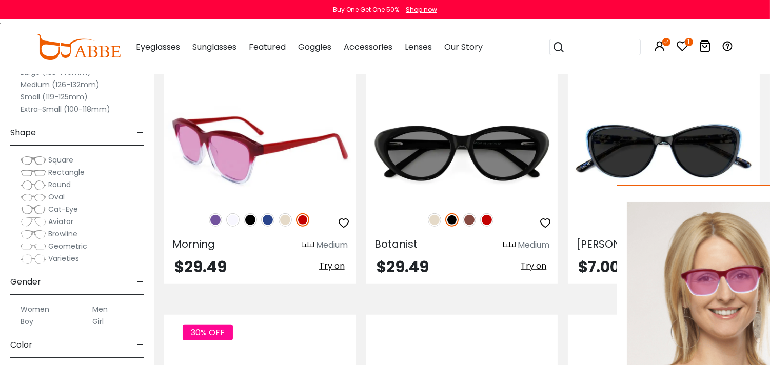
click at [273, 217] on div at bounding box center [260, 220] width 192 height 22
click at [284, 222] on img at bounding box center [285, 219] width 13 height 13
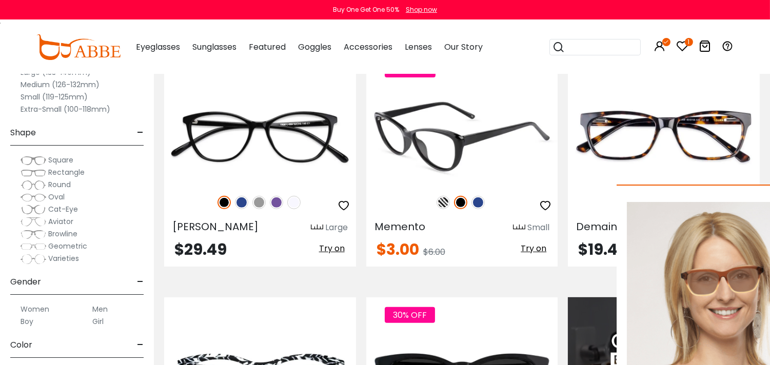
scroll to position [798, 0]
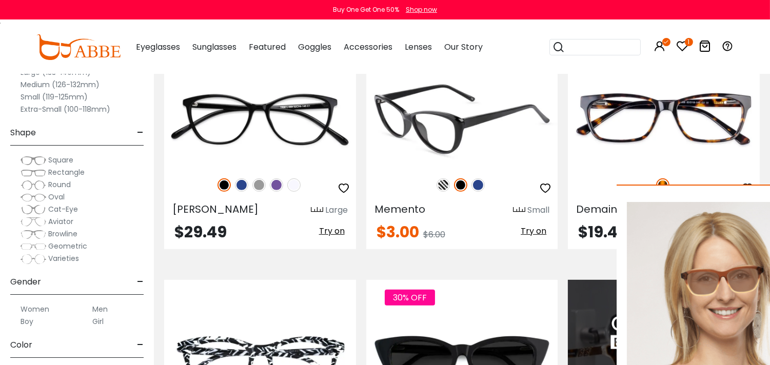
click at [457, 182] on img at bounding box center [460, 185] width 13 height 13
click at [479, 184] on img at bounding box center [478, 185] width 13 height 13
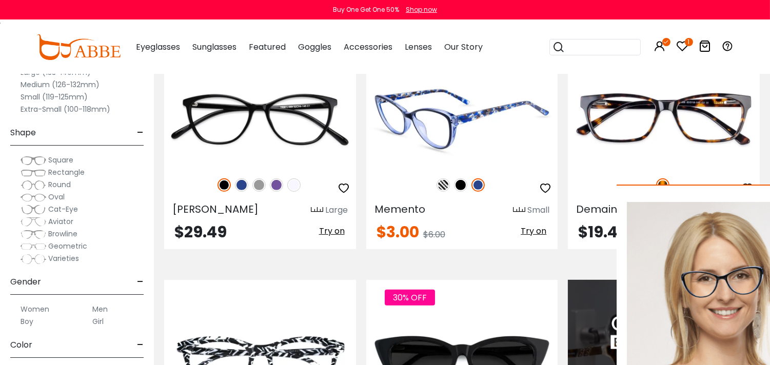
click at [457, 188] on img at bounding box center [460, 185] width 13 height 13
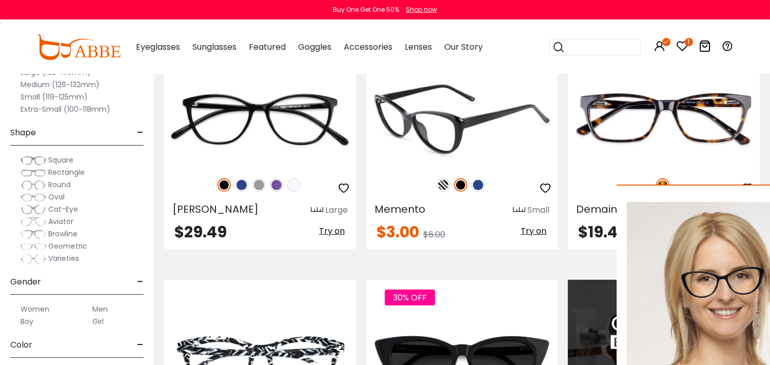
click at [441, 185] on img at bounding box center [443, 185] width 13 height 13
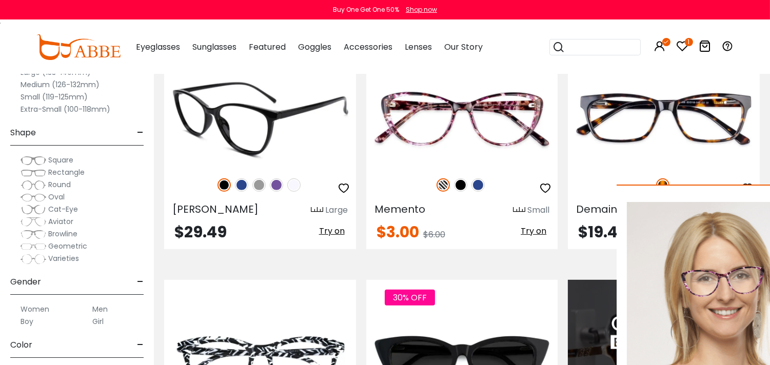
click at [275, 180] on img at bounding box center [276, 185] width 13 height 13
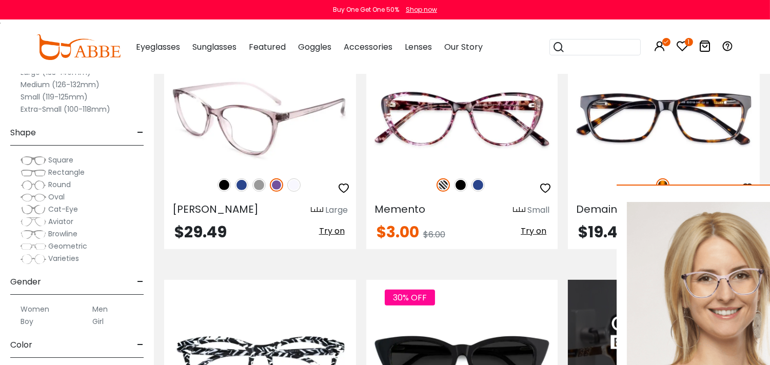
click at [258, 186] on img at bounding box center [258, 185] width 13 height 13
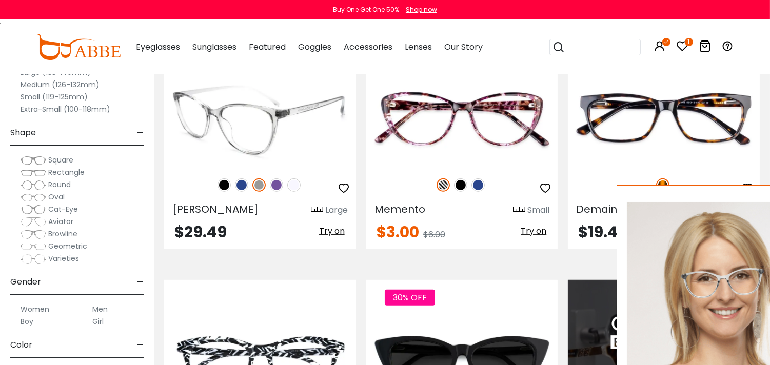
click at [237, 188] on img at bounding box center [241, 185] width 13 height 13
click at [222, 182] on img at bounding box center [224, 185] width 13 height 13
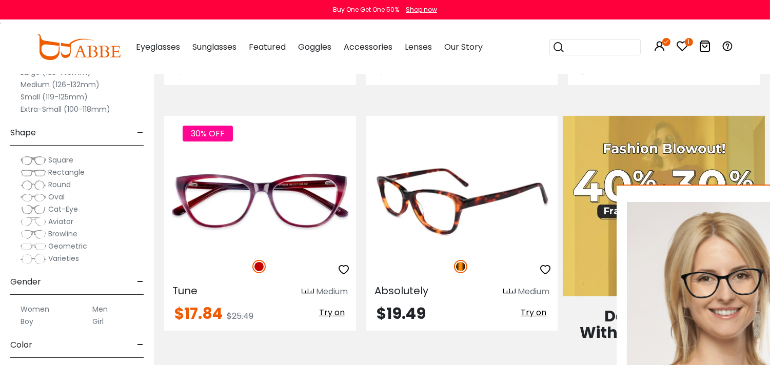
scroll to position [456, 0]
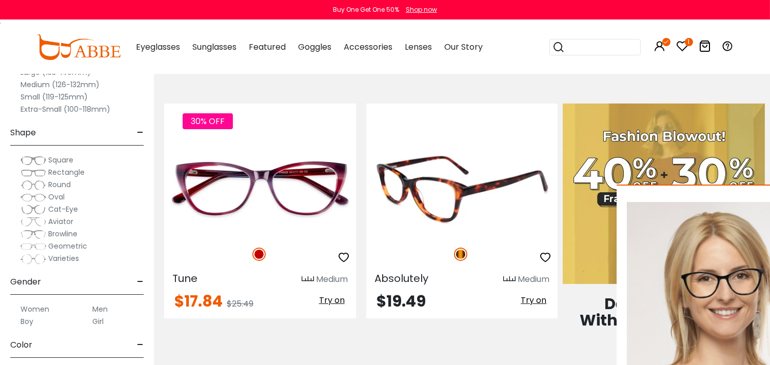
click at [459, 258] on img at bounding box center [460, 254] width 13 height 13
click at [460, 255] on img at bounding box center [460, 254] width 13 height 13
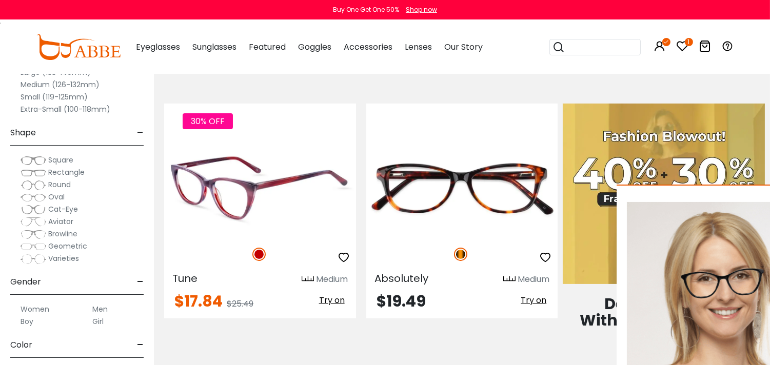
click at [258, 257] on img at bounding box center [258, 254] width 13 height 13
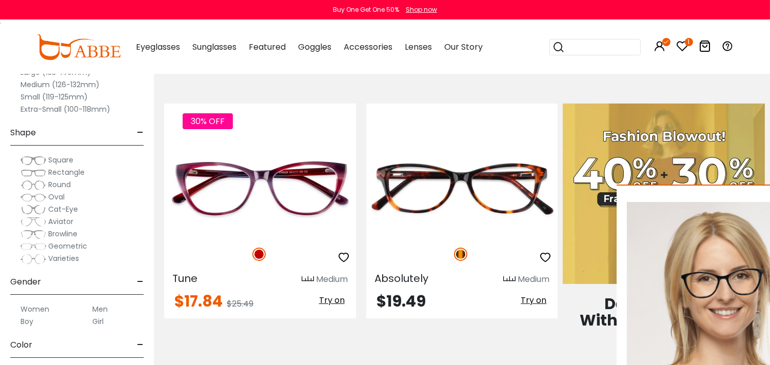
scroll to position [285, 0]
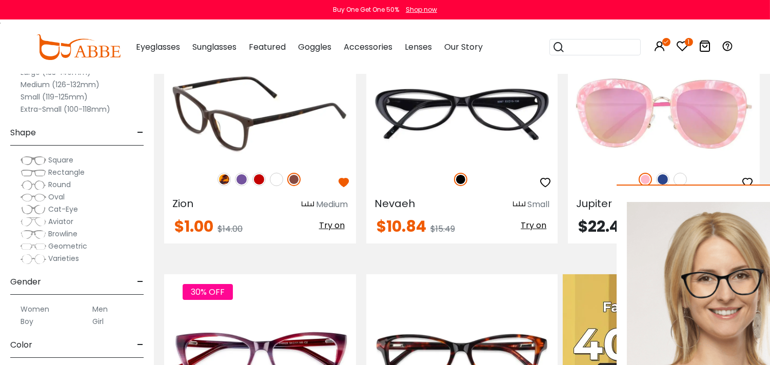
click at [291, 181] on img at bounding box center [293, 179] width 13 height 13
click at [275, 178] on img at bounding box center [276, 179] width 13 height 13
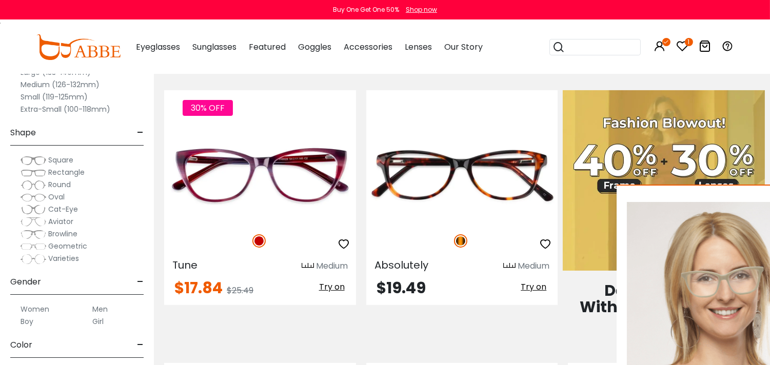
scroll to position [513, 0]
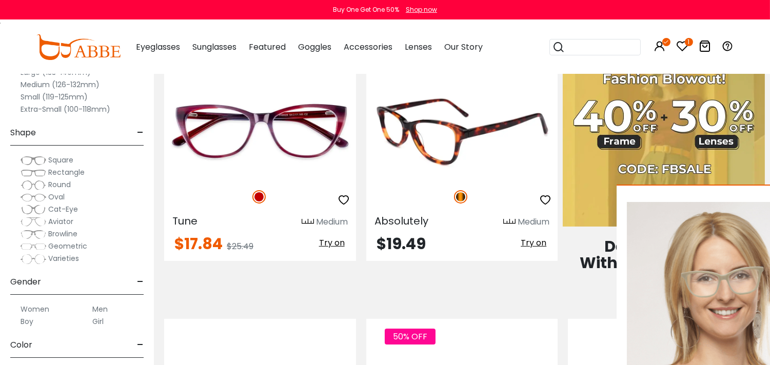
click at [462, 197] on img at bounding box center [460, 196] width 13 height 13
click at [462, 196] on img at bounding box center [460, 196] width 13 height 13
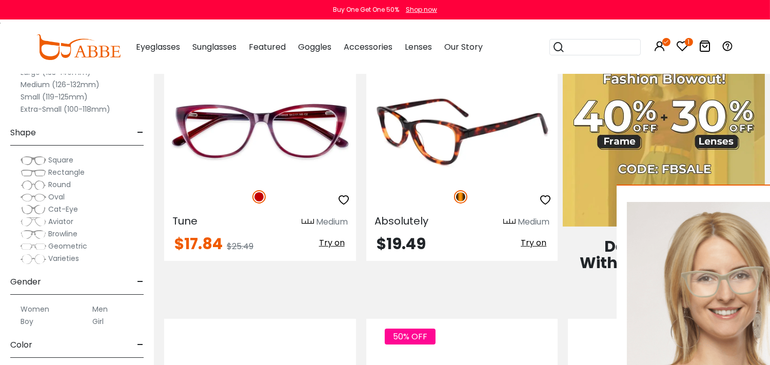
click at [456, 204] on div at bounding box center [462, 197] width 192 height 22
click at [463, 188] on div at bounding box center [462, 197] width 192 height 22
click at [462, 193] on img at bounding box center [460, 196] width 13 height 13
click at [463, 192] on img at bounding box center [460, 196] width 13 height 13
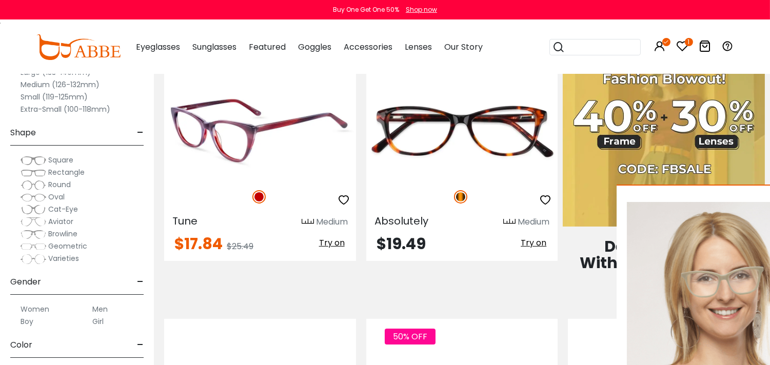
click at [256, 196] on img at bounding box center [258, 196] width 13 height 13
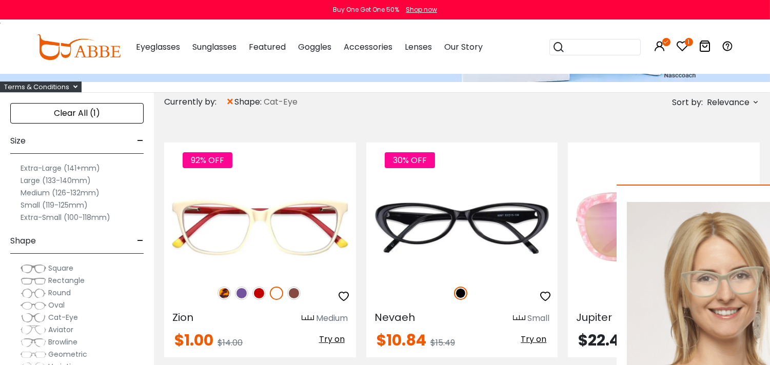
scroll to position [228, 0]
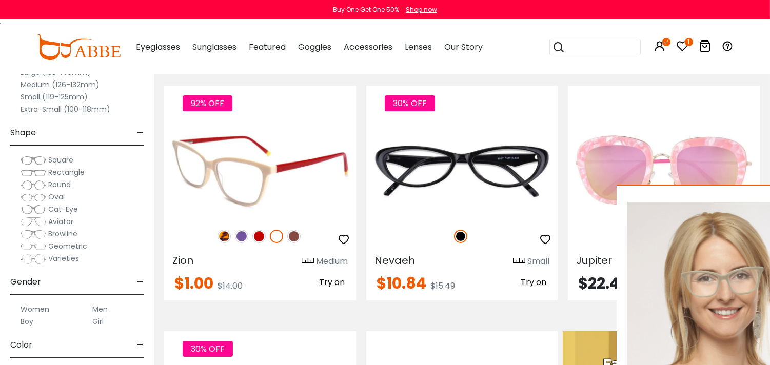
click at [293, 233] on img at bounding box center [293, 236] width 13 height 13
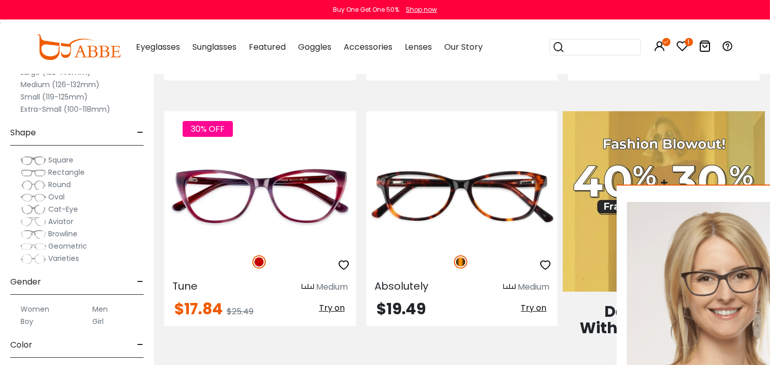
scroll to position [456, 0]
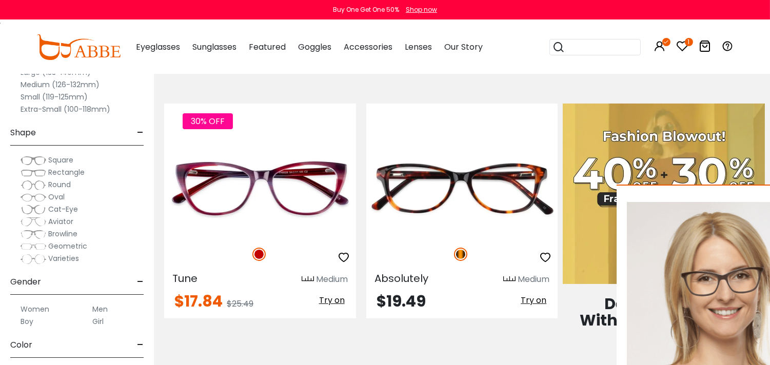
click at [684, 42] on icon at bounding box center [683, 46] width 12 height 12
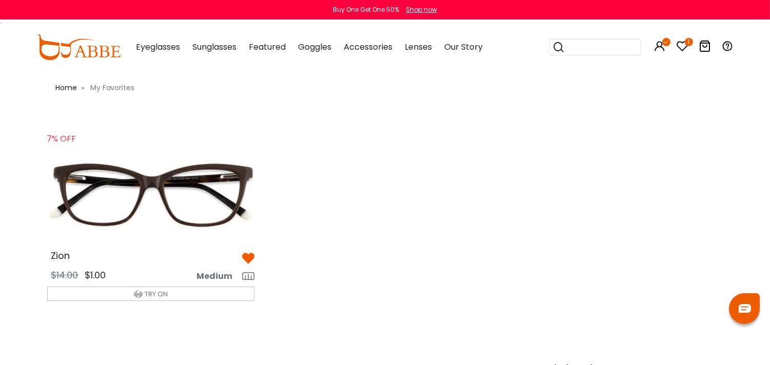
click at [173, 196] on img at bounding box center [151, 195] width 224 height 112
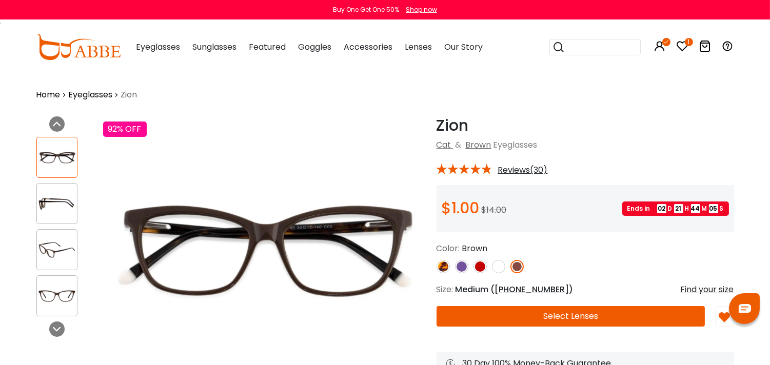
click at [591, 308] on button "Select Lenses" at bounding box center [571, 316] width 269 height 21
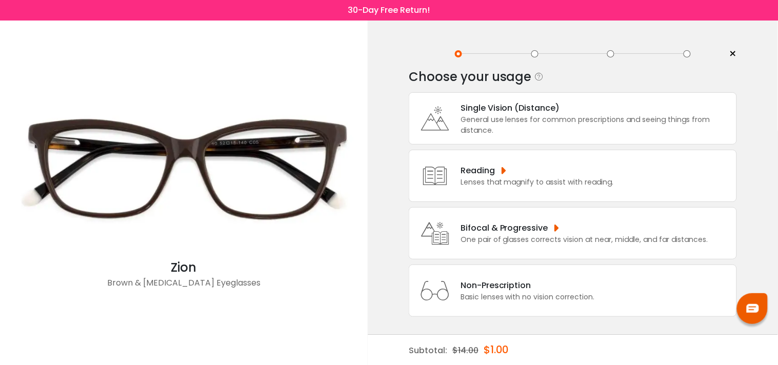
click at [551, 126] on div "General use lenses for common prescriptions and seeing things from distance." at bounding box center [596, 125] width 271 height 22
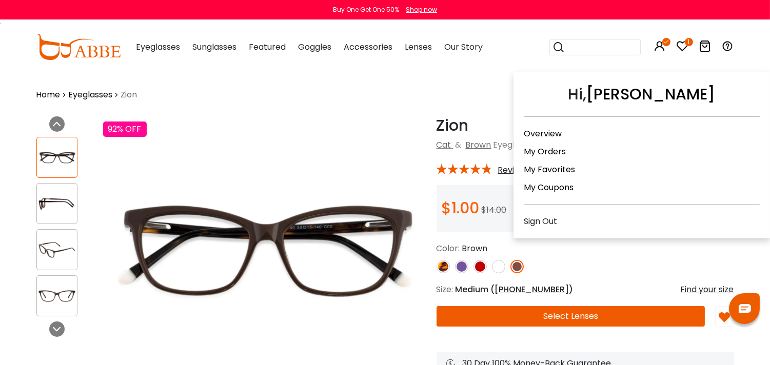
click at [658, 48] on icon at bounding box center [660, 46] width 12 height 12
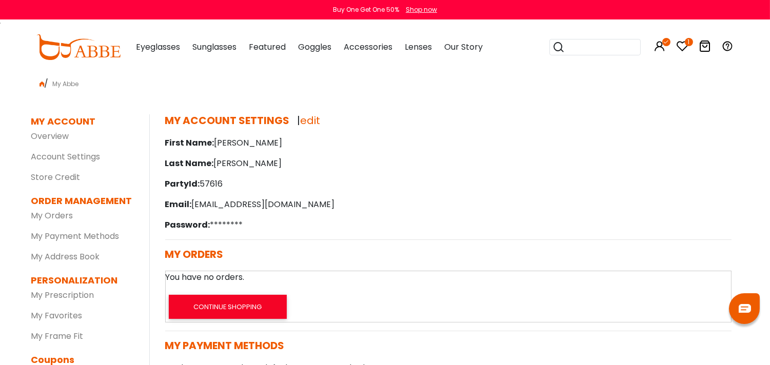
click at [703, 45] on icon at bounding box center [705, 46] width 12 height 12
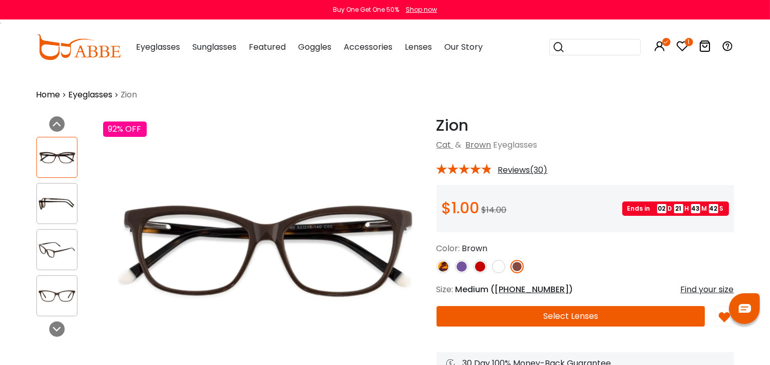
click at [566, 319] on button "Select Lenses" at bounding box center [571, 316] width 269 height 21
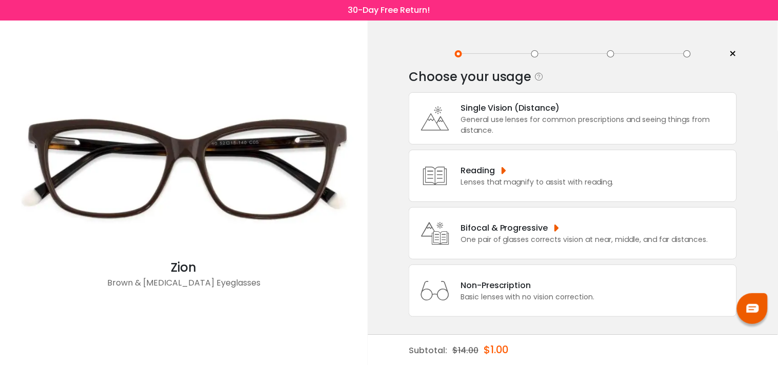
click at [611, 121] on div "General use lenses for common prescriptions and seeing things from distance." at bounding box center [596, 125] width 271 height 22
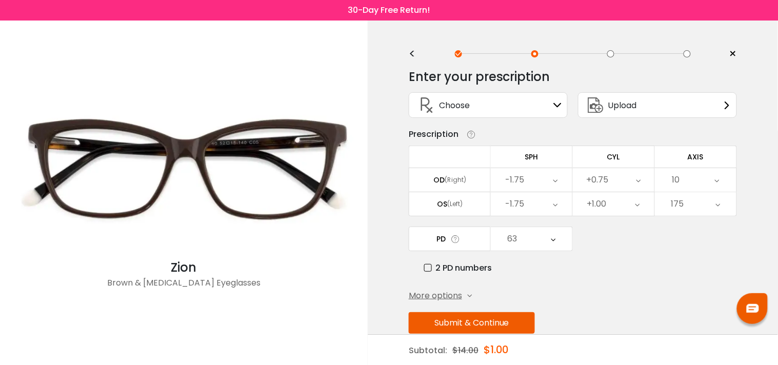
click at [483, 325] on button "Submit & Continue" at bounding box center [472, 324] width 126 height 22
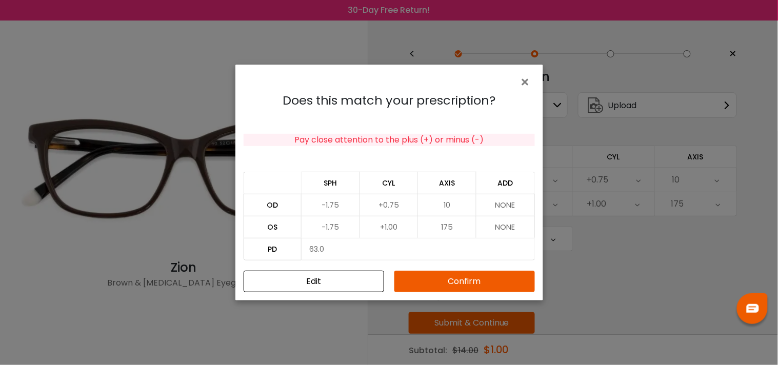
click at [409, 278] on button "Confirm" at bounding box center [465, 282] width 141 height 22
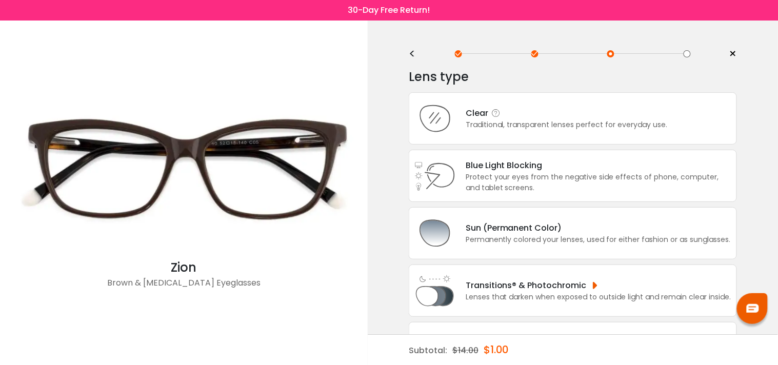
click at [503, 105] on div "Clear Traditional, transparent lenses perfect for everyday use." at bounding box center [573, 118] width 328 height 52
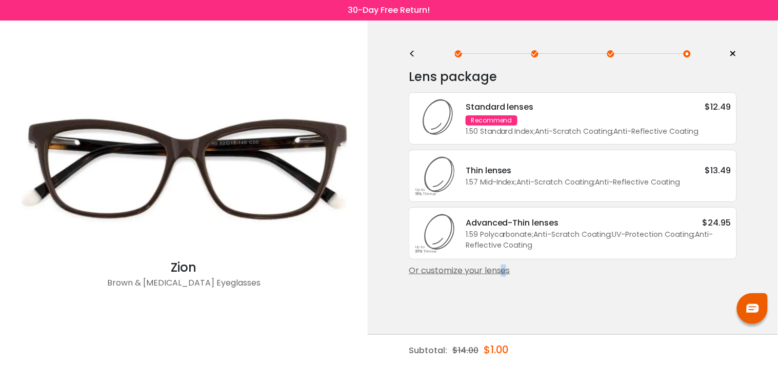
click at [468, 266] on div "Or customize your lenses" at bounding box center [573, 271] width 328 height 12
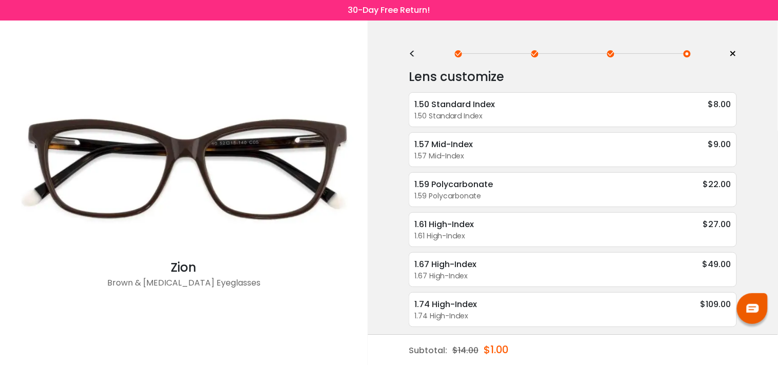
click at [544, 81] on div "Lens customize" at bounding box center [573, 77] width 328 height 21
click at [552, 119] on div "1.50 Standard Index $8.00 1.50 Standard Index Anti-Reflective Coating - $4.49 A…" at bounding box center [573, 109] width 328 height 35
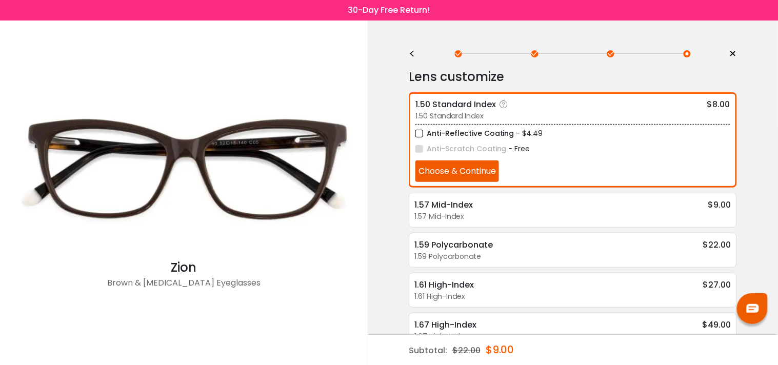
click at [473, 175] on button "Choose & Continue" at bounding box center [458, 172] width 84 height 22
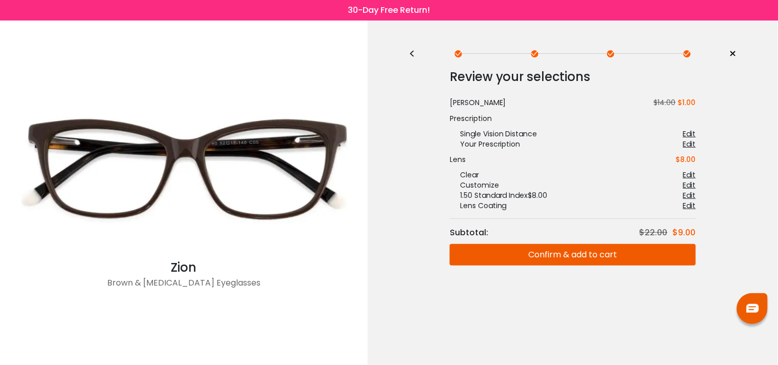
click at [591, 254] on button "Confirm & add to cart" at bounding box center [573, 255] width 246 height 22
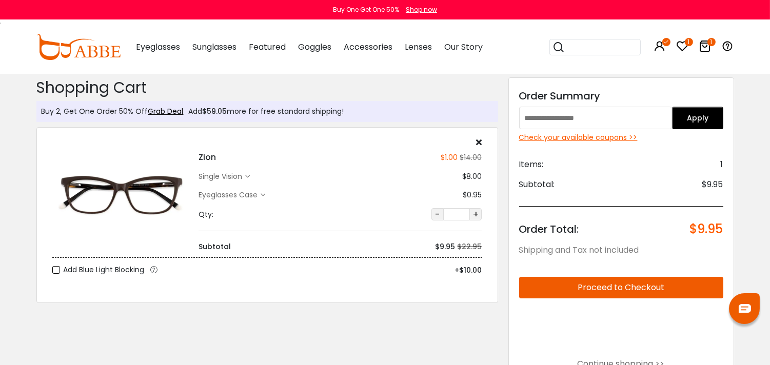
click at [640, 124] on input "text" at bounding box center [595, 118] width 153 height 23
click at [696, 120] on button "Apply" at bounding box center [697, 118] width 51 height 23
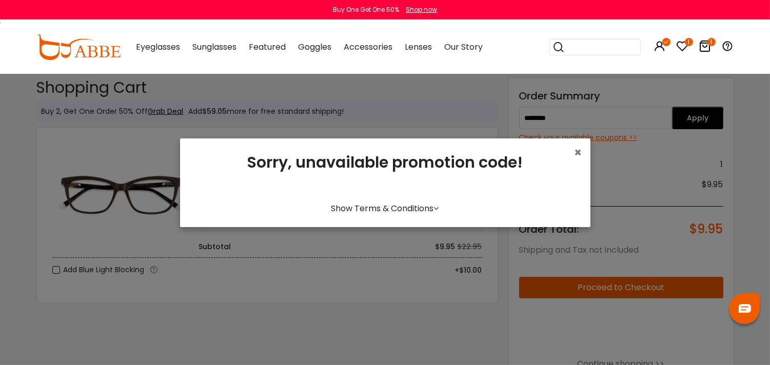
click at [389, 204] on link "Show Terms & Conditions" at bounding box center [386, 209] width 108 height 12
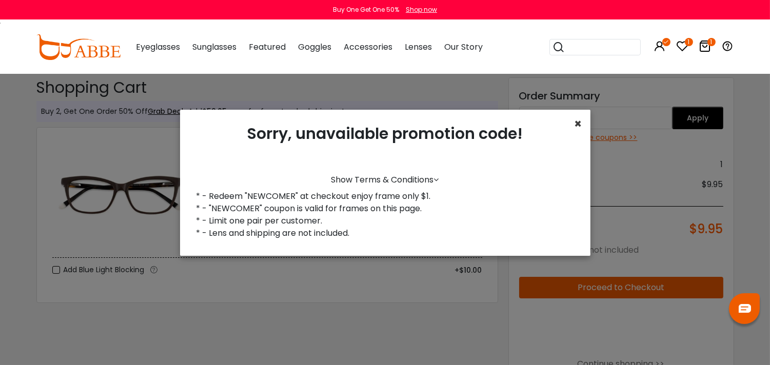
click at [578, 119] on span "×" at bounding box center [579, 123] width 8 height 17
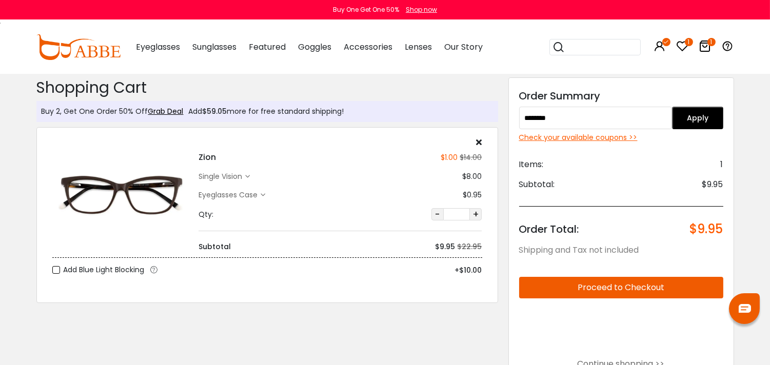
click at [607, 114] on input "********" at bounding box center [595, 118] width 153 height 23
type input "*"
click at [630, 139] on div "Check your available coupons >>" at bounding box center [621, 137] width 204 height 11
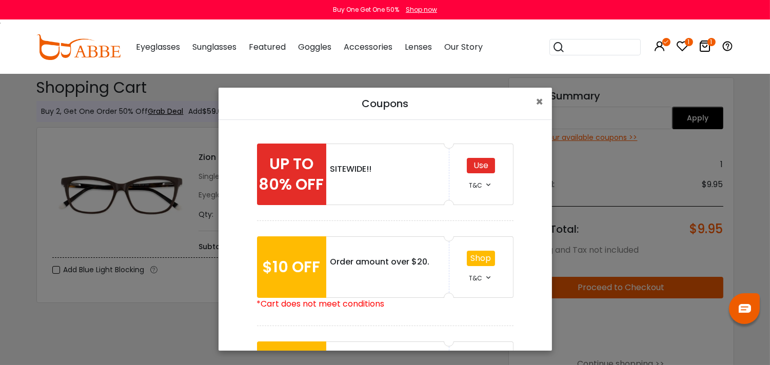
click at [468, 166] on div "Use" at bounding box center [481, 165] width 28 height 15
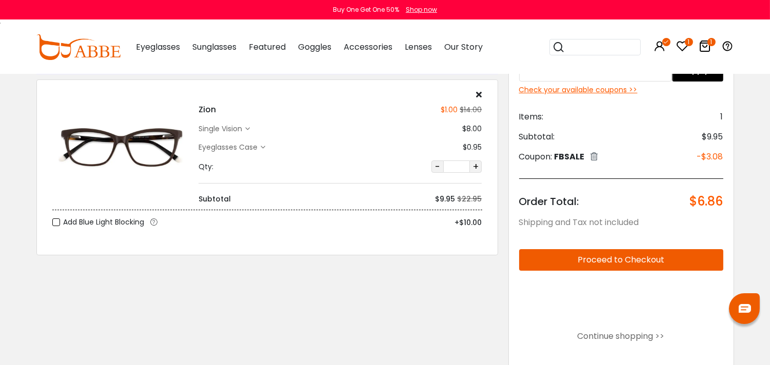
scroll to position [114, 0]
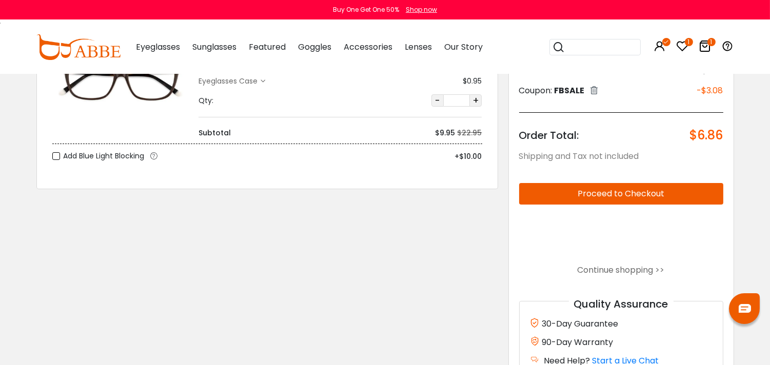
click at [638, 188] on button "Proceed to Checkout" at bounding box center [621, 194] width 204 height 22
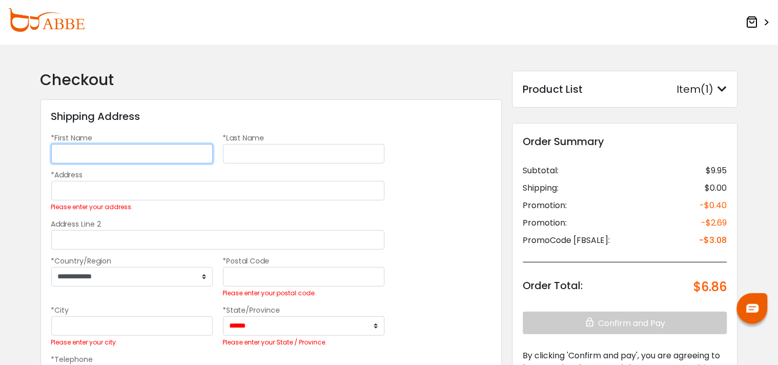
click at [65, 149] on input "*First Name" at bounding box center [132, 154] width 162 height 20
type input "*******"
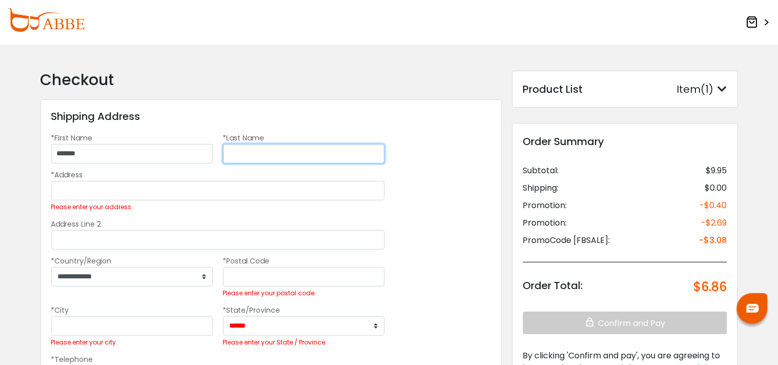
type input "********"
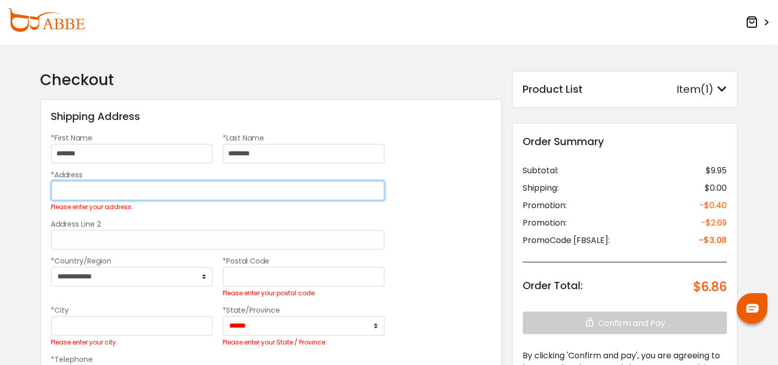
type input "**********"
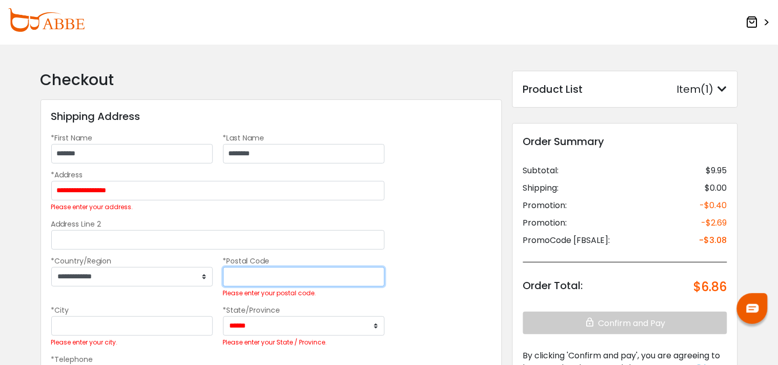
type input "*****"
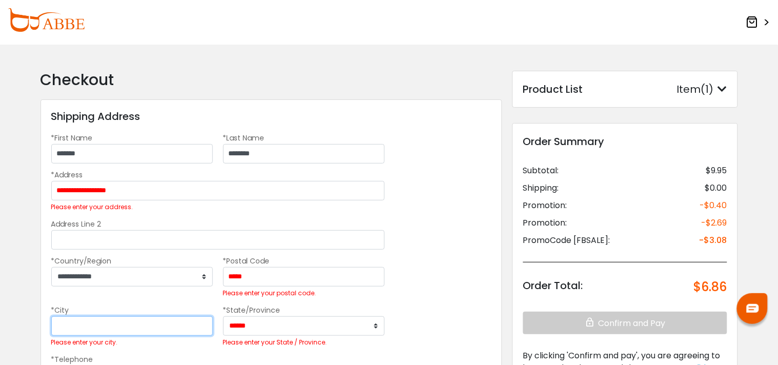
type input "******"
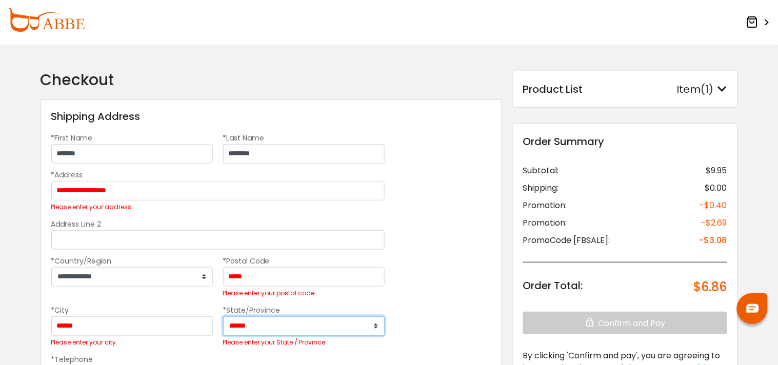
select select "**"
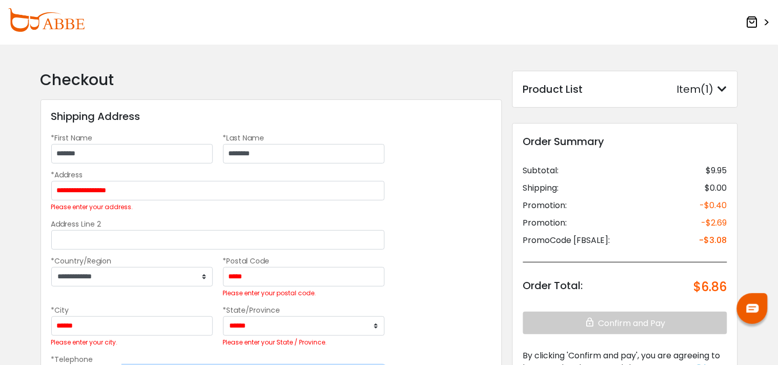
type input "**********"
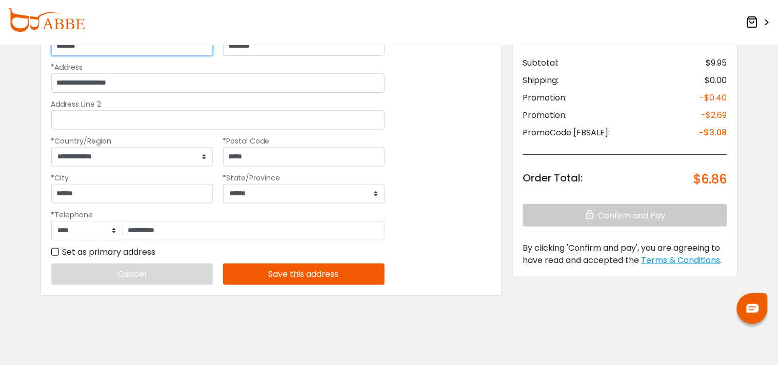
scroll to position [114, 0]
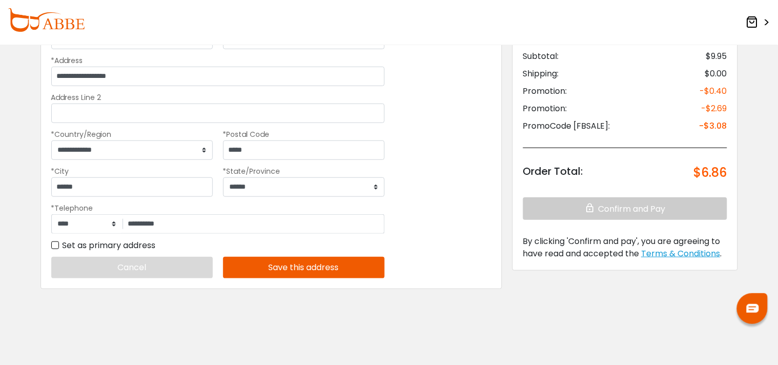
click at [328, 268] on button "Save this address" at bounding box center [304, 268] width 162 height 22
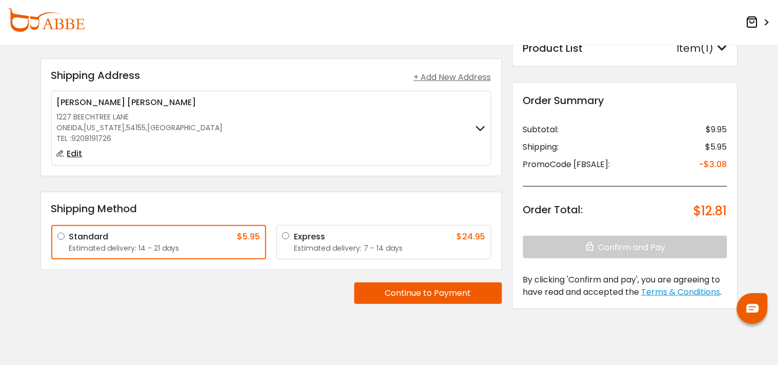
scroll to position [0, 0]
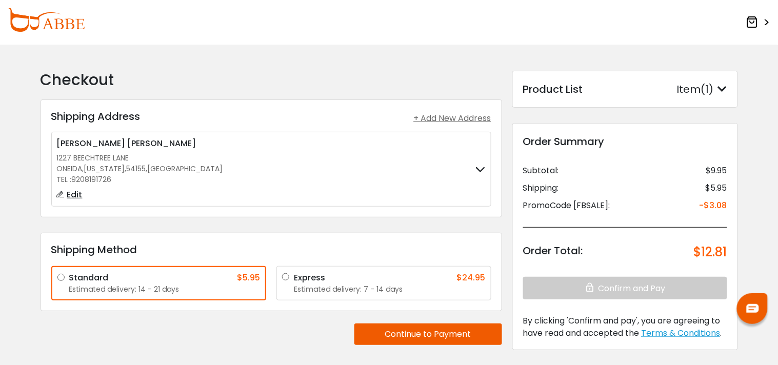
click at [481, 331] on button "Continue to Payment" at bounding box center [429, 335] width 148 height 22
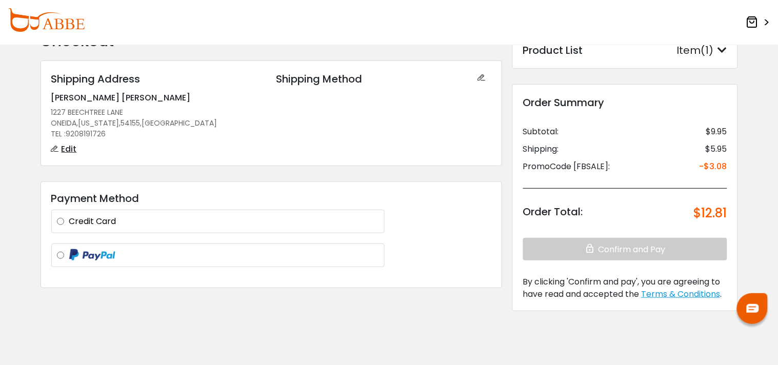
scroll to position [19, 0]
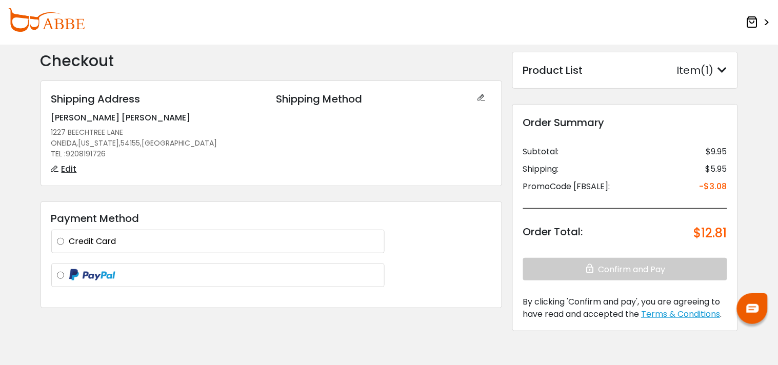
click at [242, 323] on div "**********" at bounding box center [271, 199] width 472 height 295
